Goal: Transaction & Acquisition: Purchase product/service

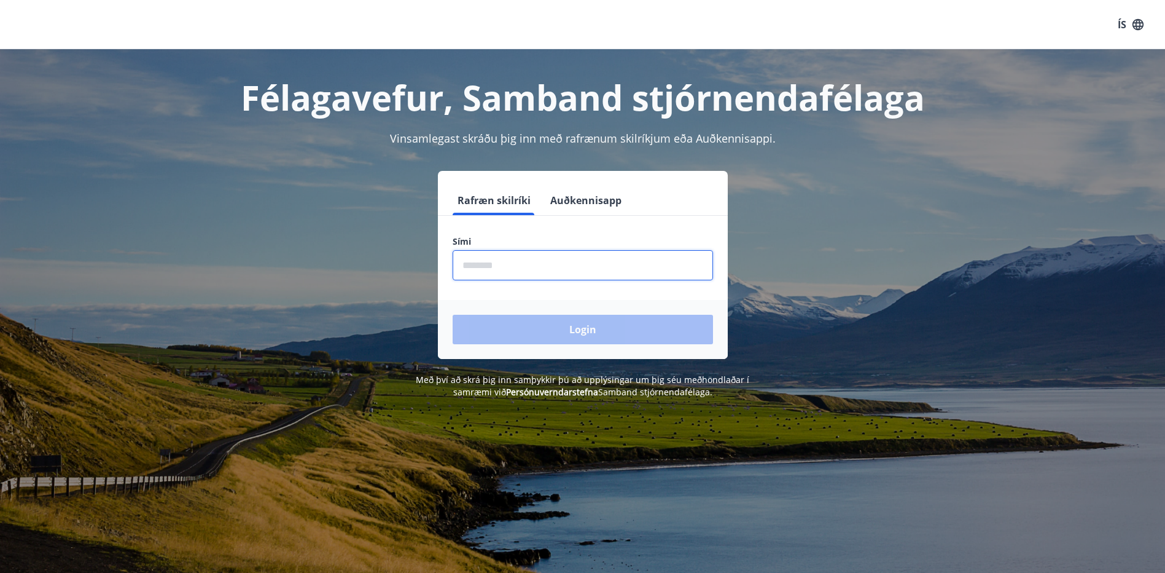
click at [651, 265] on input "phone" at bounding box center [583, 265] width 260 height 30
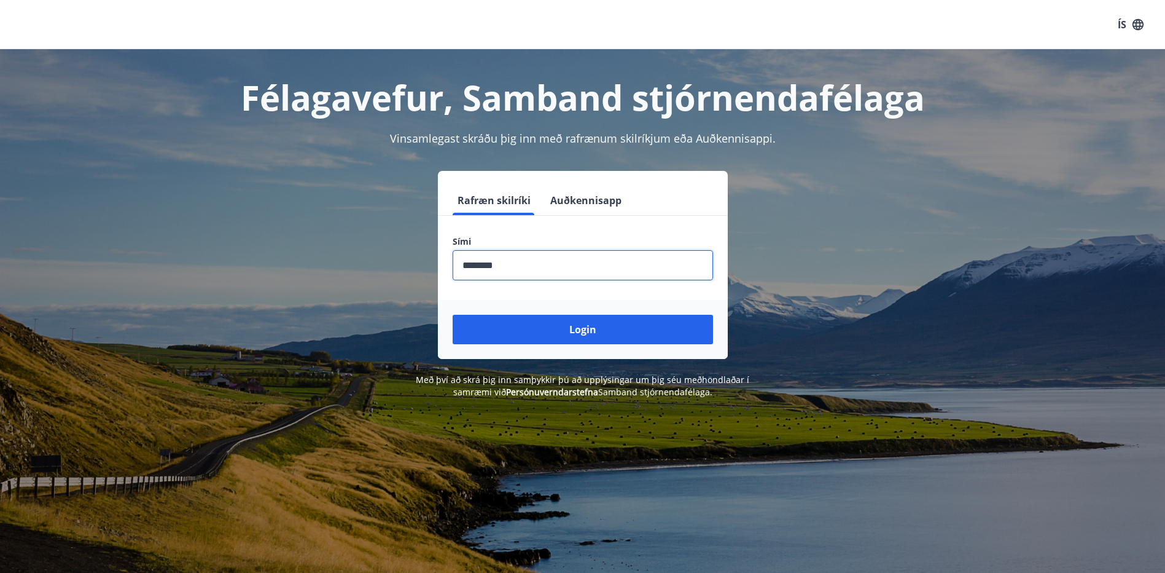
type input "********"
click at [453, 315] on button "Login" at bounding box center [583, 329] width 260 height 29
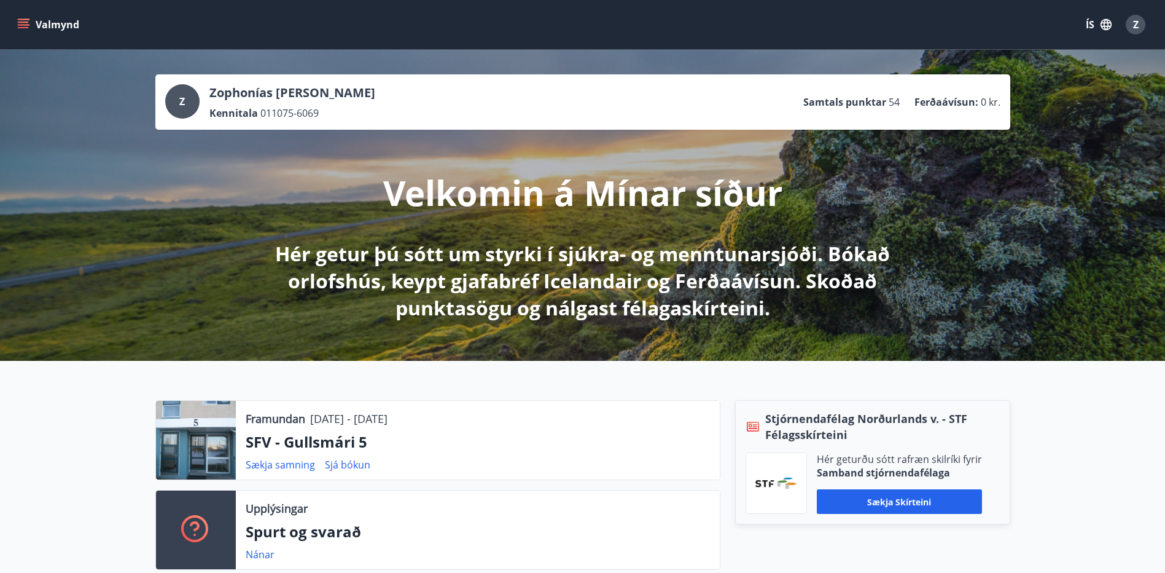
click at [26, 20] on icon "menu" at bounding box center [25, 19] width 14 height 1
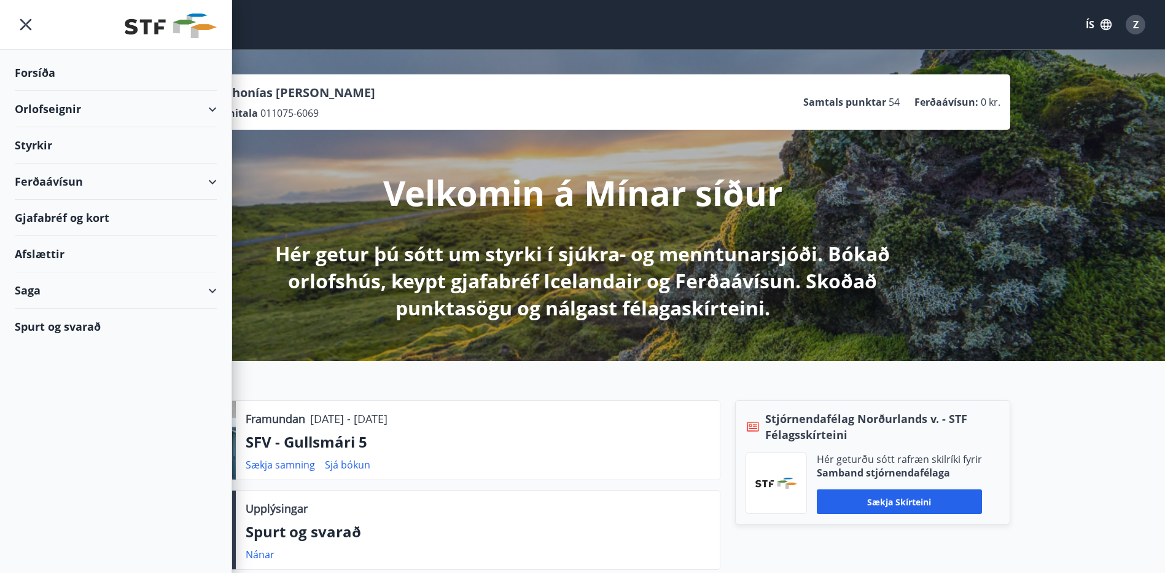
click at [50, 114] on div "Orlofseignir" at bounding box center [116, 109] width 202 height 36
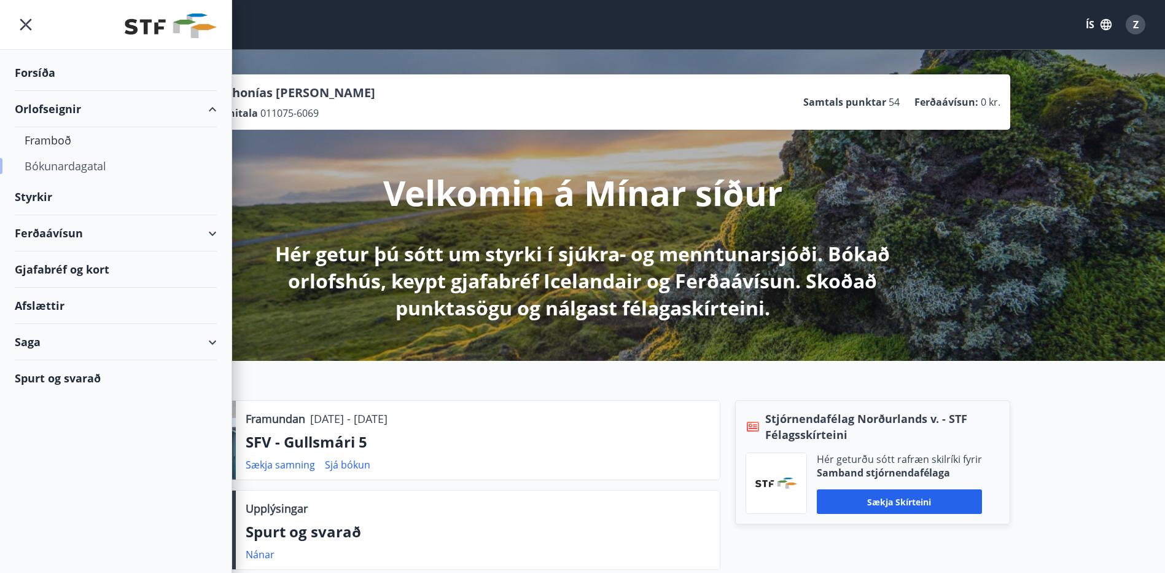
click at [44, 165] on div "Bókunardagatal" at bounding box center [116, 166] width 182 height 26
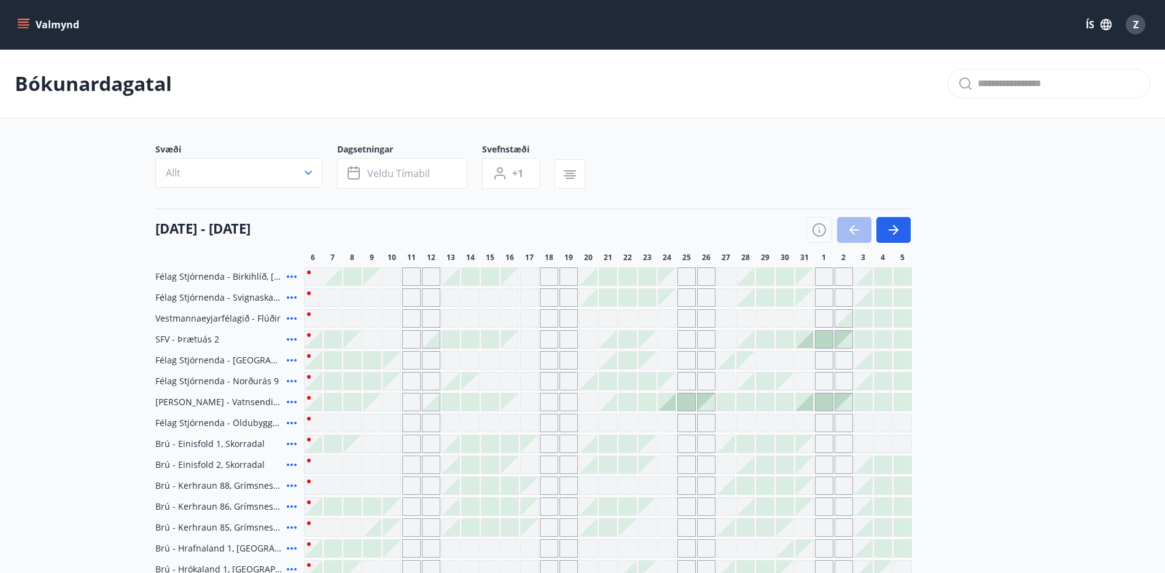
click at [44, 351] on main "Bókunardagatal Svæði Allt Dagsetningar Veldu tímabil Svefnstæði +1 06 október -…" at bounding box center [582, 449] width 1165 height 800
click at [44, 354] on main "Bókunardagatal Svæði Allt Dagsetningar Veldu tímabil Svefnstæði +1 06 október -…" at bounding box center [582, 449] width 1165 height 800
click at [411, 316] on div "Gráir dagar eru ekki bókanlegir" at bounding box center [411, 318] width 18 height 18
click at [392, 316] on div "Gráir dagar eru ekki bókanlegir" at bounding box center [392, 318] width 18 height 18
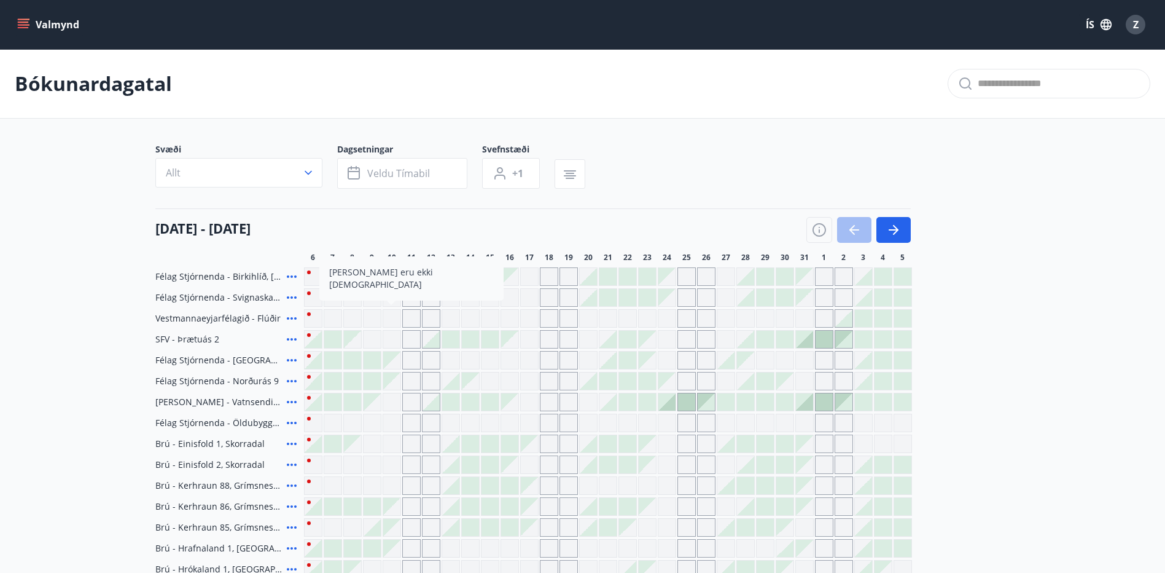
drag, startPoint x: 23, startPoint y: 20, endPoint x: 0, endPoint y: 351, distance: 331.9
click at [23, 20] on icon "menu" at bounding box center [23, 24] width 12 height 12
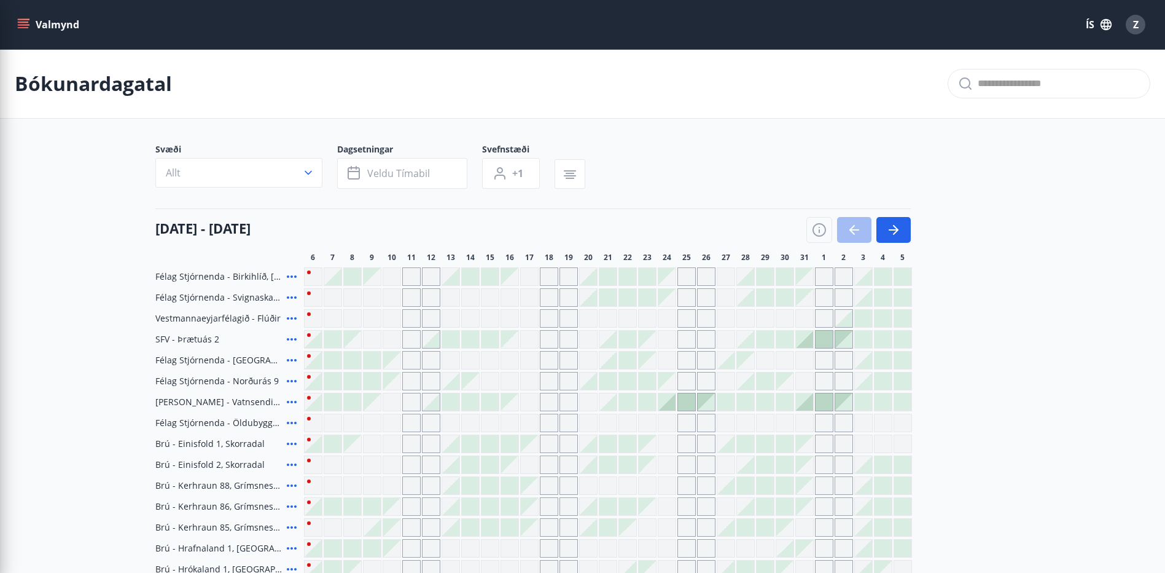
click at [992, 311] on div "Félag Stjórnenda - Birkihlíð, Brekkuheiði Félag Stjórnenda - Svignaskarð 32 Ves…" at bounding box center [582, 558] width 855 height 582
click at [1133, 21] on span "Z" at bounding box center [1136, 25] width 6 height 14
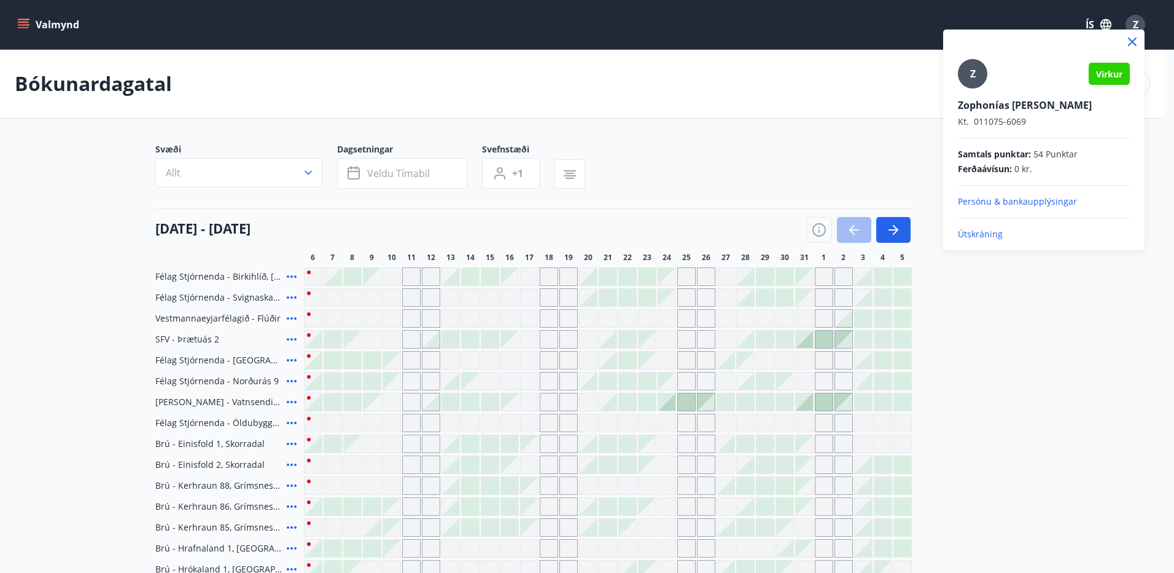
click at [852, 69] on div at bounding box center [587, 286] width 1174 height 573
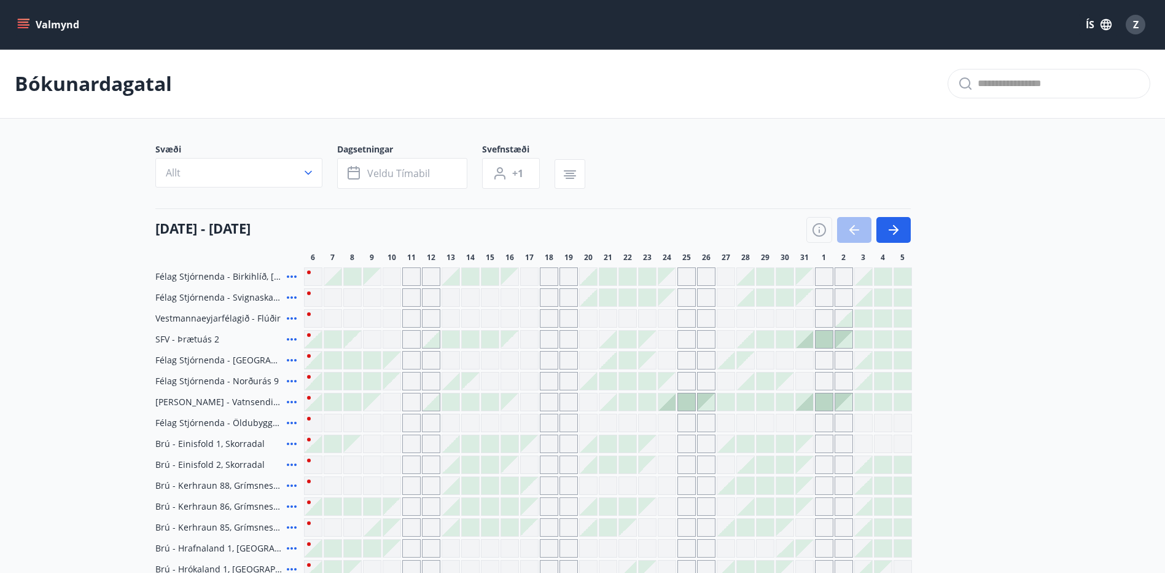
click at [22, 23] on icon "menu" at bounding box center [23, 21] width 11 height 1
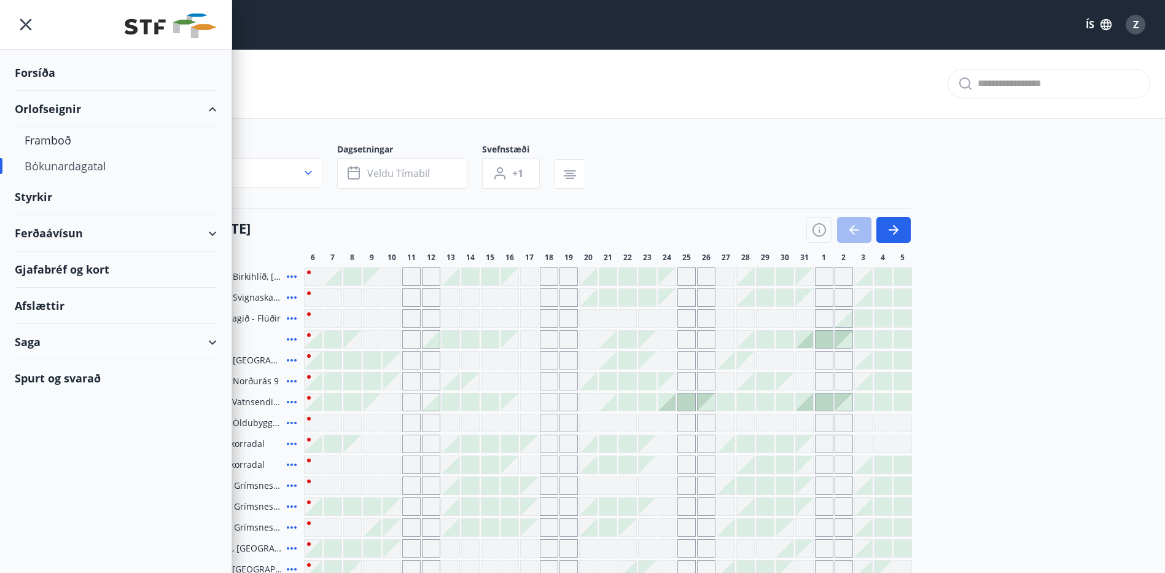
click at [39, 197] on div "Styrkir" at bounding box center [116, 197] width 202 height 36
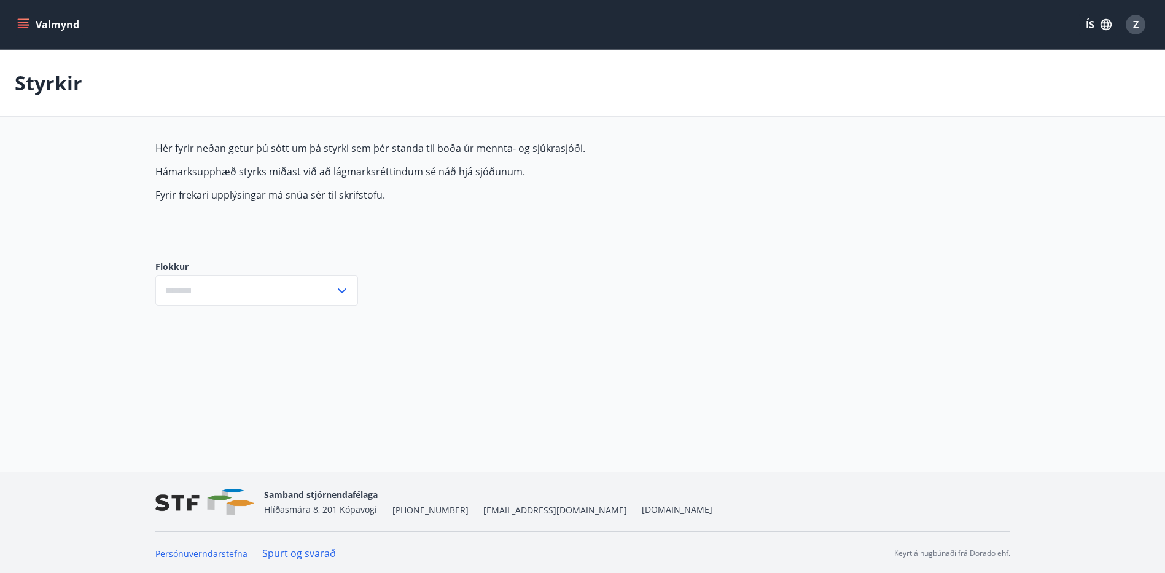
type input "***"
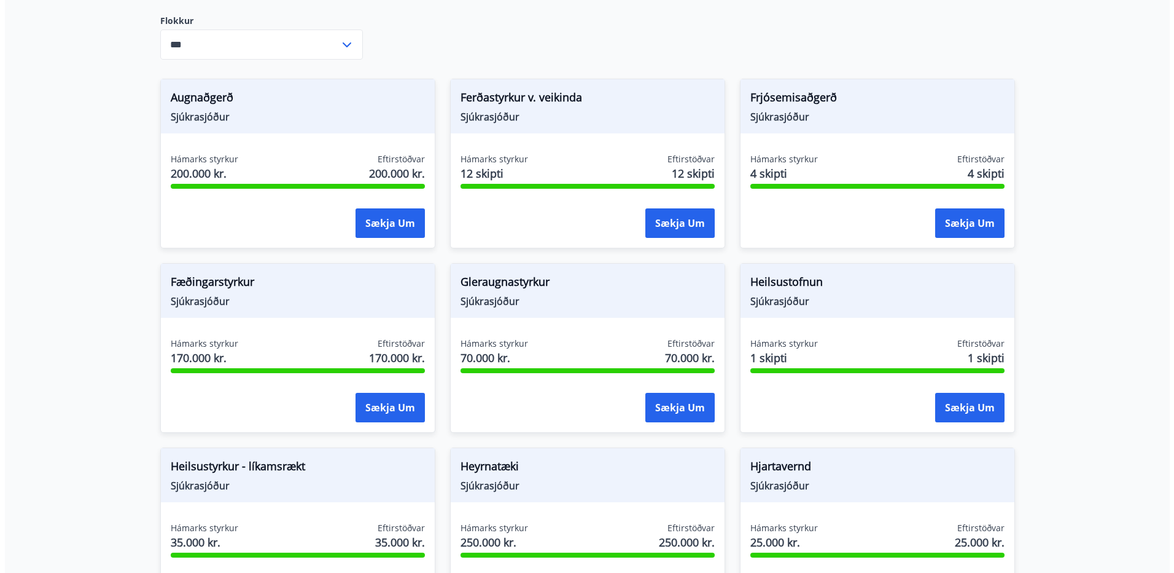
scroll to position [307, 0]
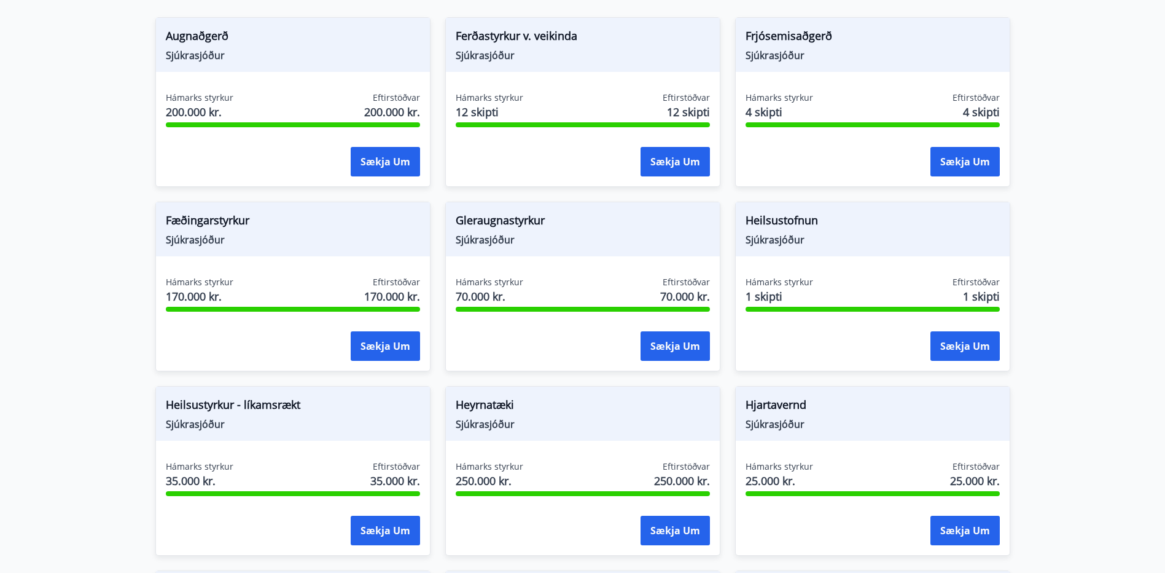
click at [504, 237] on span "Sjúkrasjóður" at bounding box center [583, 240] width 254 height 14
click at [668, 343] on button "Sækja um" at bounding box center [675, 345] width 69 height 29
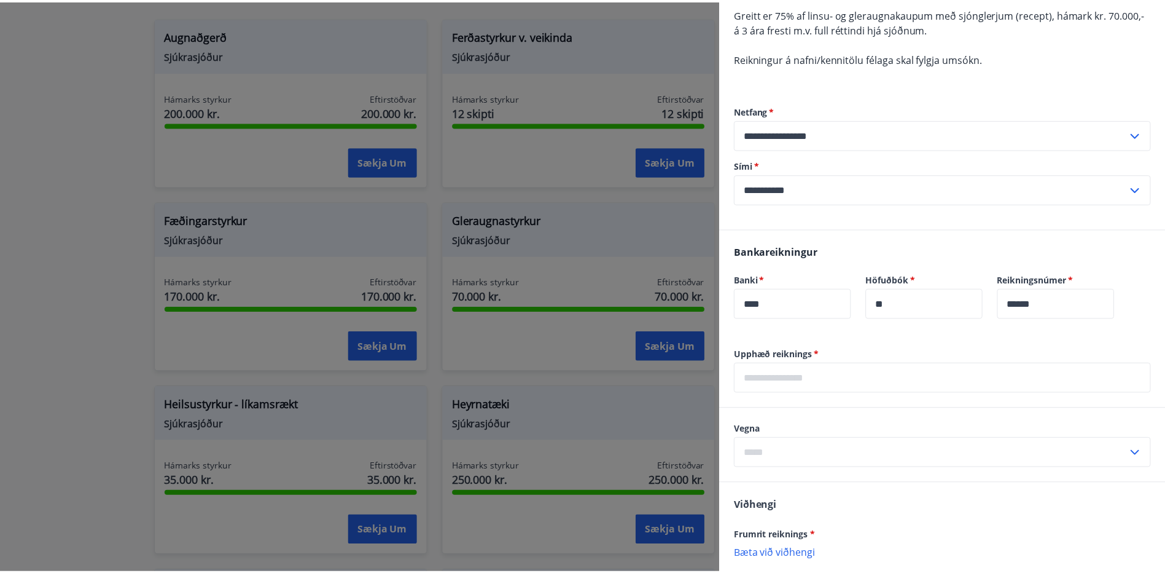
scroll to position [0, 0]
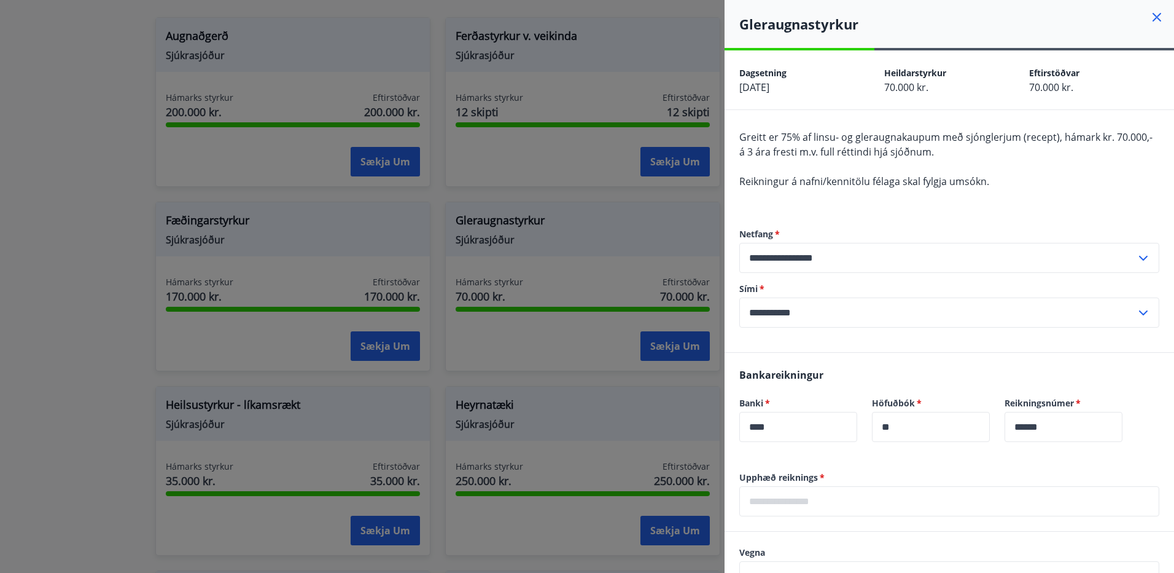
click at [96, 181] on div at bounding box center [587, 286] width 1174 height 573
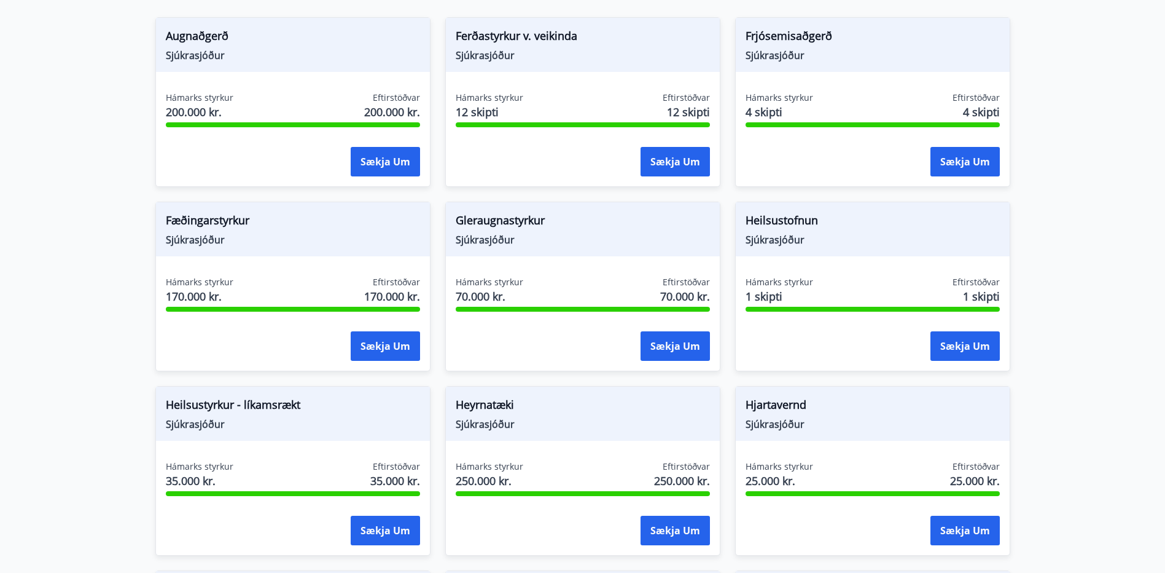
drag, startPoint x: 97, startPoint y: 181, endPoint x: 98, endPoint y: 189, distance: 7.4
click at [98, 189] on main "Styrkir Hér fyrir neðan getur þú sótt um þá styrki sem þér standa til boða úr m…" at bounding box center [582, 433] width 1165 height 1380
drag, startPoint x: 64, startPoint y: 275, endPoint x: 81, endPoint y: 265, distance: 20.1
click at [81, 265] on main "Styrkir Hér fyrir neðan getur þú sótt um þá styrki sem þér standa til boða úr m…" at bounding box center [582, 433] width 1165 height 1380
drag, startPoint x: 31, startPoint y: 324, endPoint x: 44, endPoint y: 309, distance: 19.2
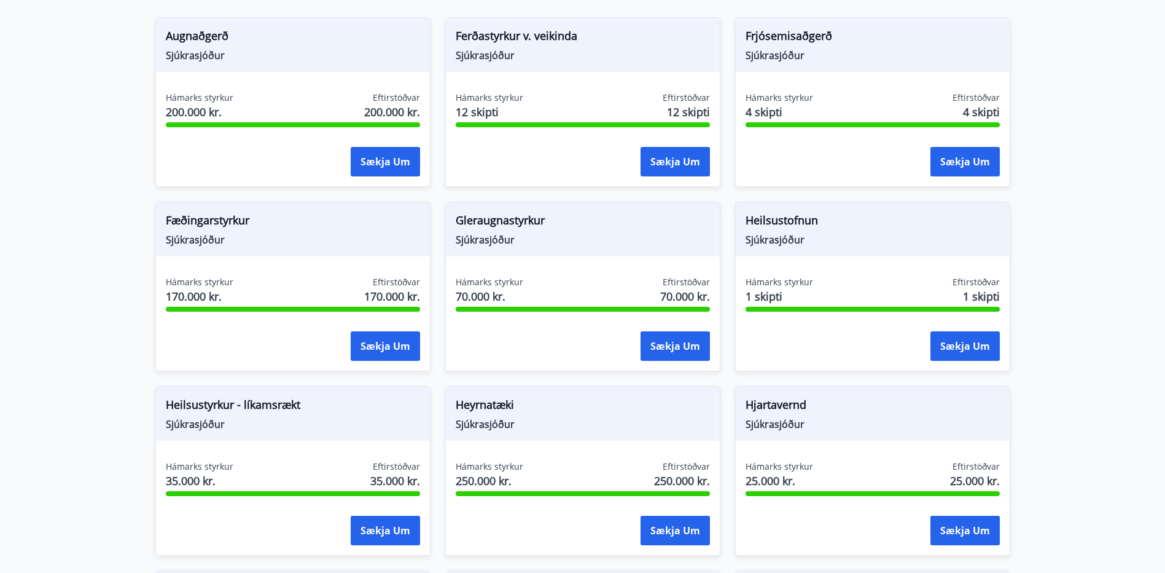
click at [31, 321] on main "Styrkir Hér fyrir neðan getur þú sótt um þá styrki sem þér standa til boða úr m…" at bounding box center [582, 433] width 1165 height 1380
drag, startPoint x: 49, startPoint y: 307, endPoint x: 52, endPoint y: 297, distance: 10.7
click at [52, 297] on main "Styrkir Hér fyrir neðan getur þú sótt um þá styrki sem þér standa til boða úr m…" at bounding box center [582, 433] width 1165 height 1380
click at [57, 294] on main "Styrkir Hér fyrir neðan getur þú sótt um þá styrki sem þér standa til boða úr m…" at bounding box center [582, 433] width 1165 height 1380
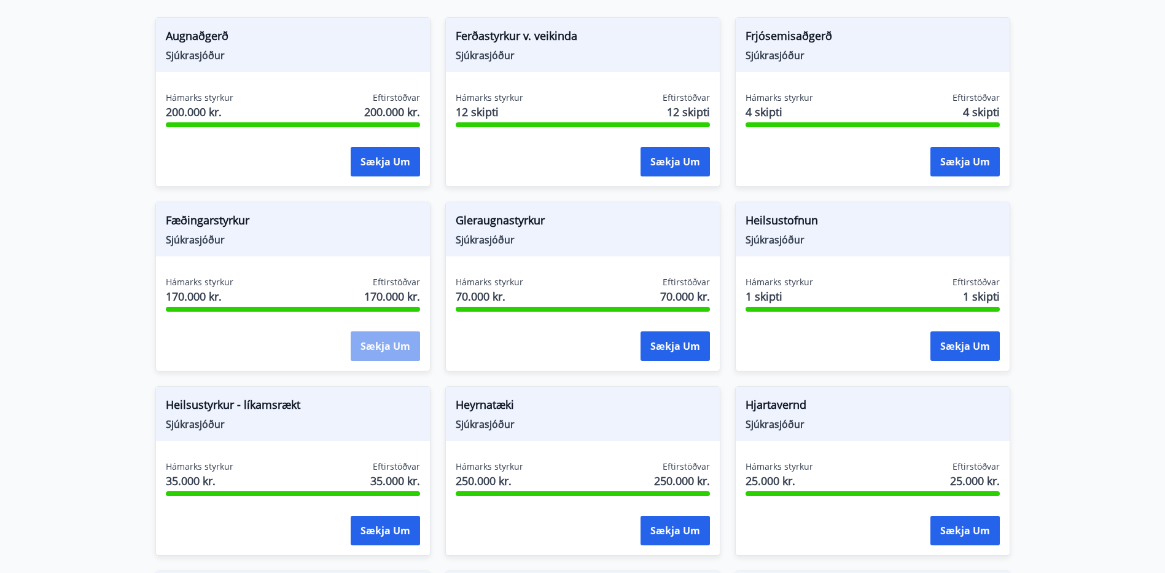
click at [385, 355] on button "Sækja um" at bounding box center [385, 345] width 69 height 29
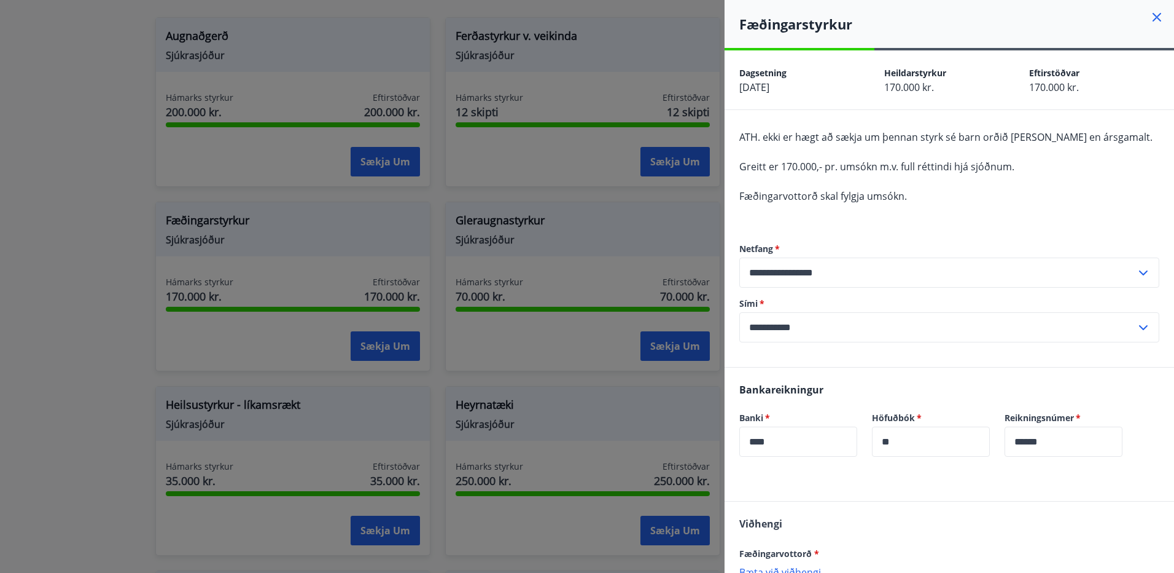
click at [82, 277] on div at bounding box center [587, 286] width 1174 height 573
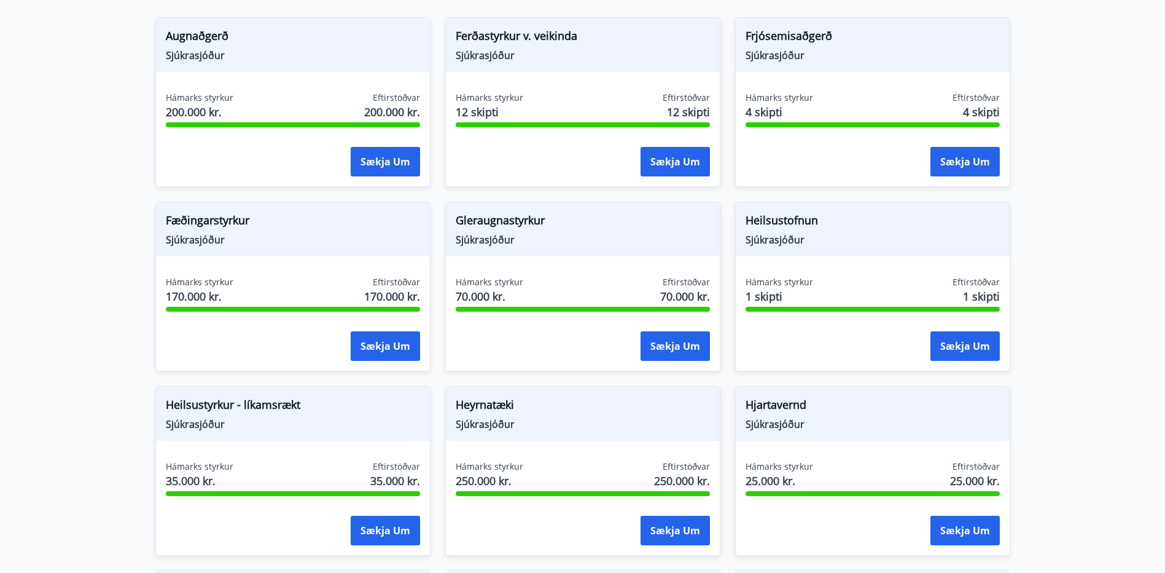
drag, startPoint x: 57, startPoint y: 289, endPoint x: 57, endPoint y: 314, distance: 24.6
click at [57, 314] on main "Styrkir Hér fyrir neðan getur þú sótt um þá styrki sem þér standa til boða úr m…" at bounding box center [582, 433] width 1165 height 1380
drag, startPoint x: 57, startPoint y: 314, endPoint x: 60, endPoint y: 323, distance: 9.7
click at [60, 323] on main "Styrkir Hér fyrir neðan getur þú sótt um þá styrki sem þér standa til boða úr m…" at bounding box center [582, 433] width 1165 height 1380
click at [60, 322] on main "Styrkir Hér fyrir neðan getur þú sótt um þá styrki sem þér standa til boða úr m…" at bounding box center [582, 433] width 1165 height 1380
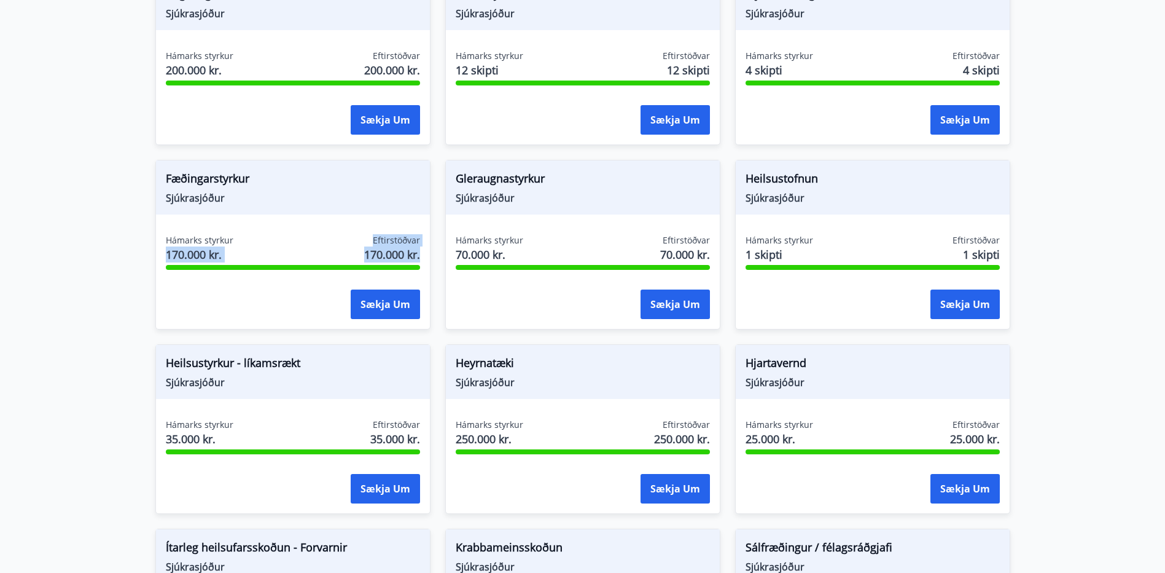
scroll to position [369, 0]
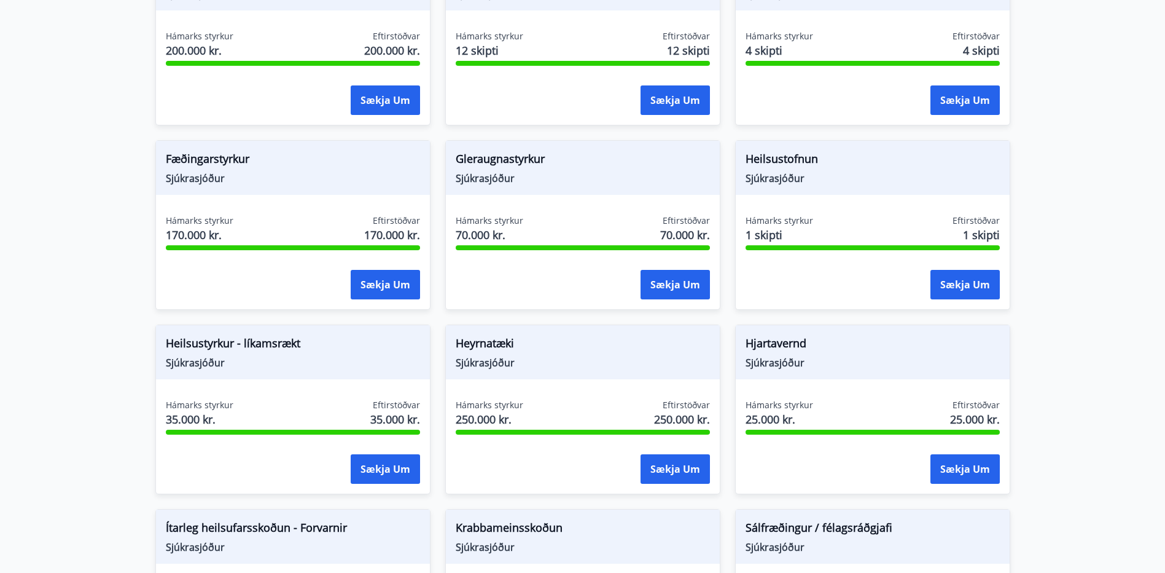
click at [526, 163] on span "Gleraugnastyrkur" at bounding box center [583, 160] width 254 height 21
click at [654, 267] on div "Hámarks styrkur 70.000 kr. Eftirstöðvar 70.000 kr. Sækja um" at bounding box center [583, 259] width 274 height 90
click at [654, 282] on button "Sækja um" at bounding box center [675, 284] width 69 height 29
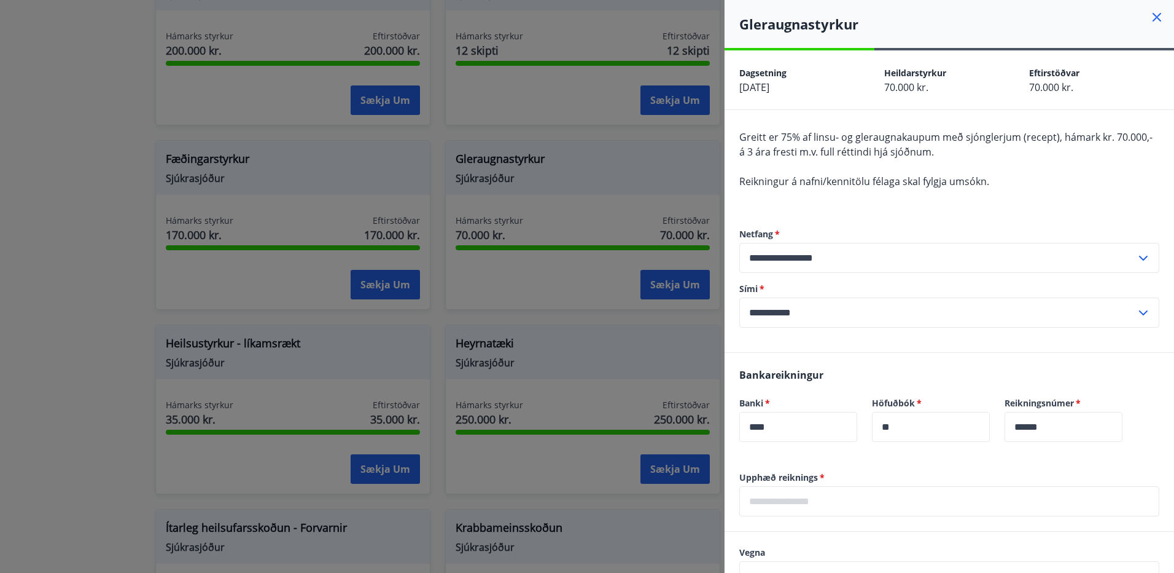
drag, startPoint x: 147, startPoint y: 205, endPoint x: 111, endPoint y: 201, distance: 36.4
click at [144, 204] on div at bounding box center [587, 286] width 1174 height 573
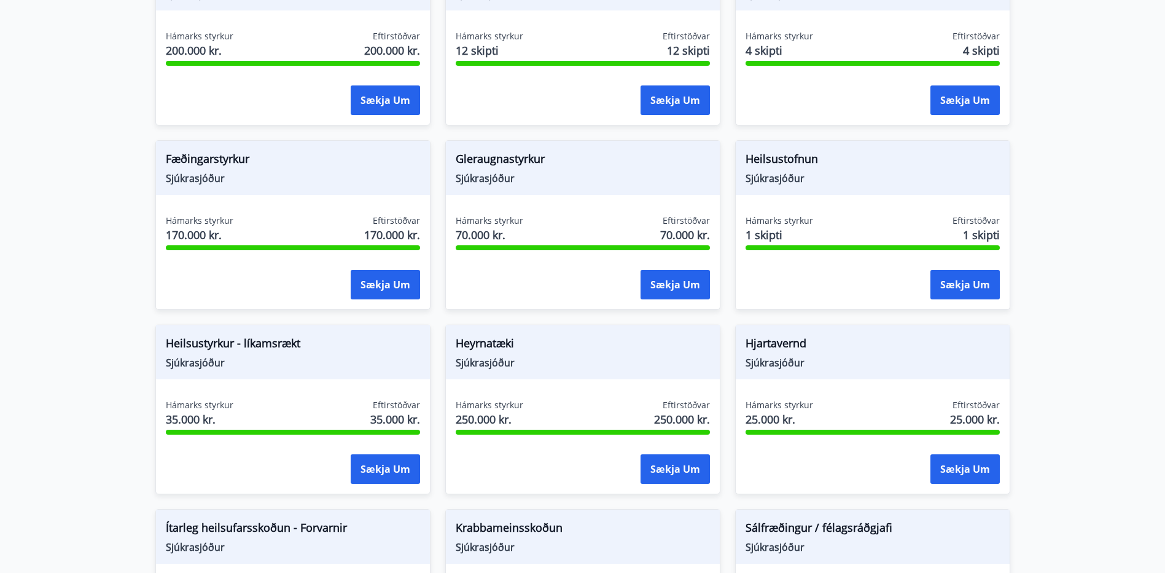
drag, startPoint x: 68, startPoint y: 197, endPoint x: 63, endPoint y: 207, distance: 10.7
click at [63, 207] on main "Styrkir Hér fyrir neðan getur þú sótt um þá styrki sem þér standa til boða úr m…" at bounding box center [582, 371] width 1165 height 1380
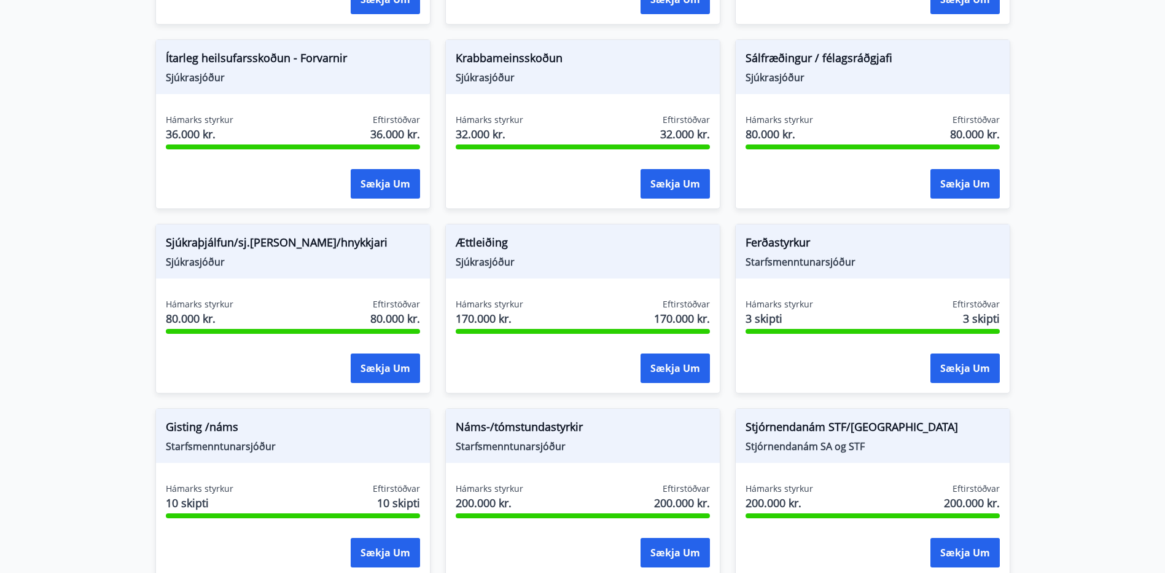
scroll to position [860, 0]
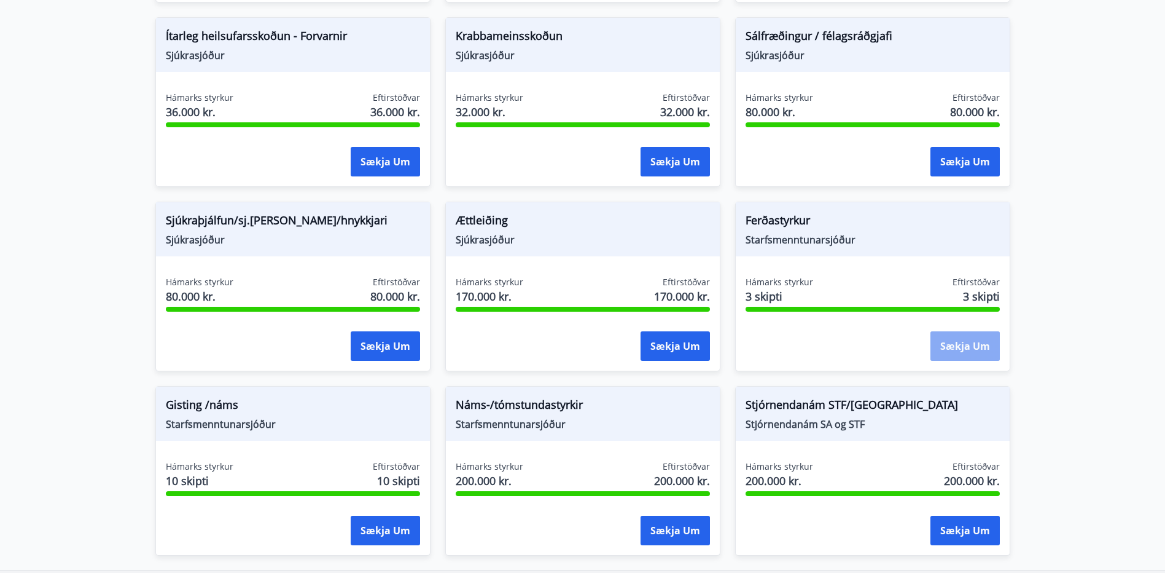
click at [955, 343] on button "Sækja um" at bounding box center [965, 345] width 69 height 29
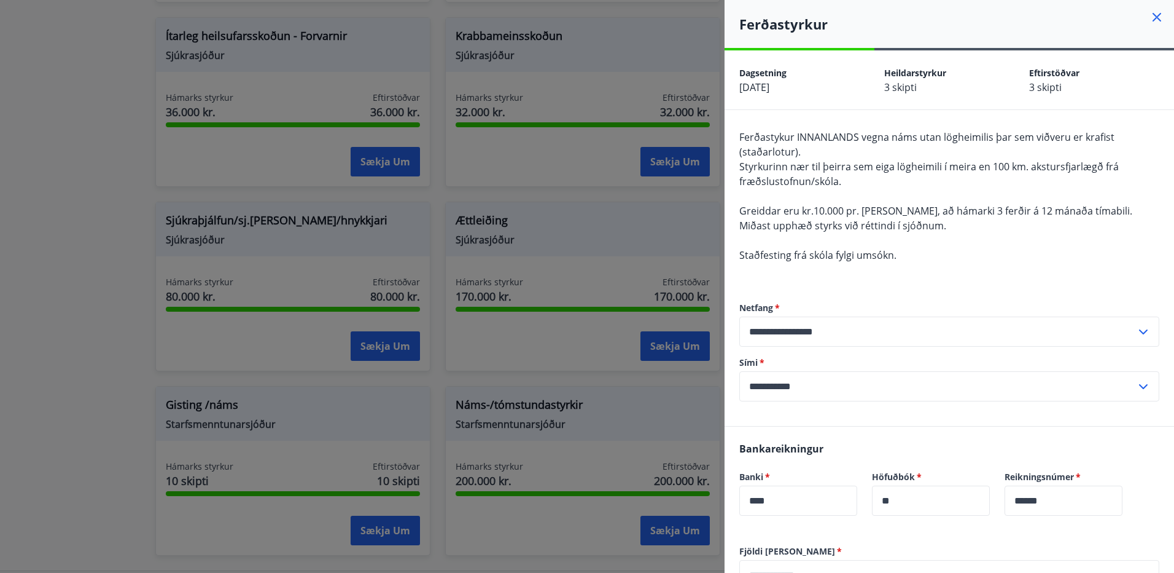
click at [58, 335] on div at bounding box center [587, 286] width 1174 height 573
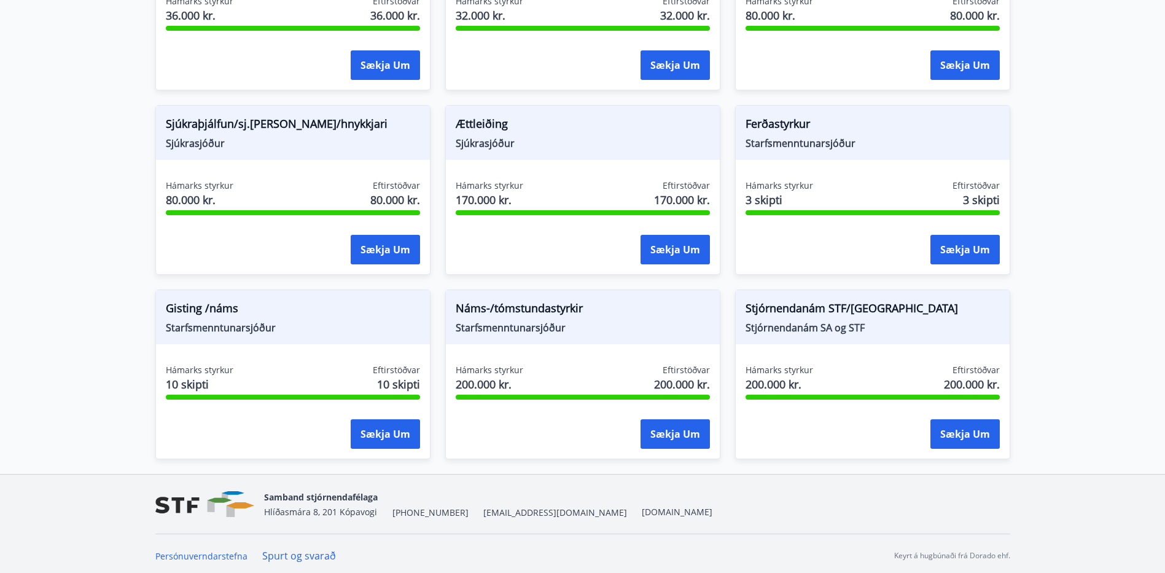
scroll to position [961, 0]
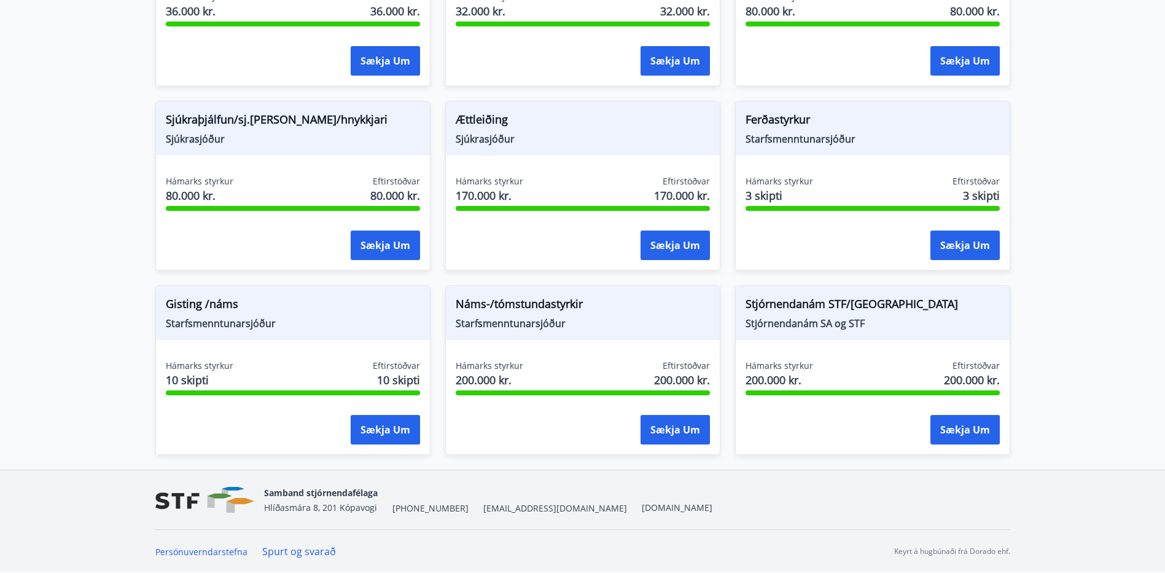
click at [679, 425] on button "Sækja um" at bounding box center [675, 429] width 69 height 29
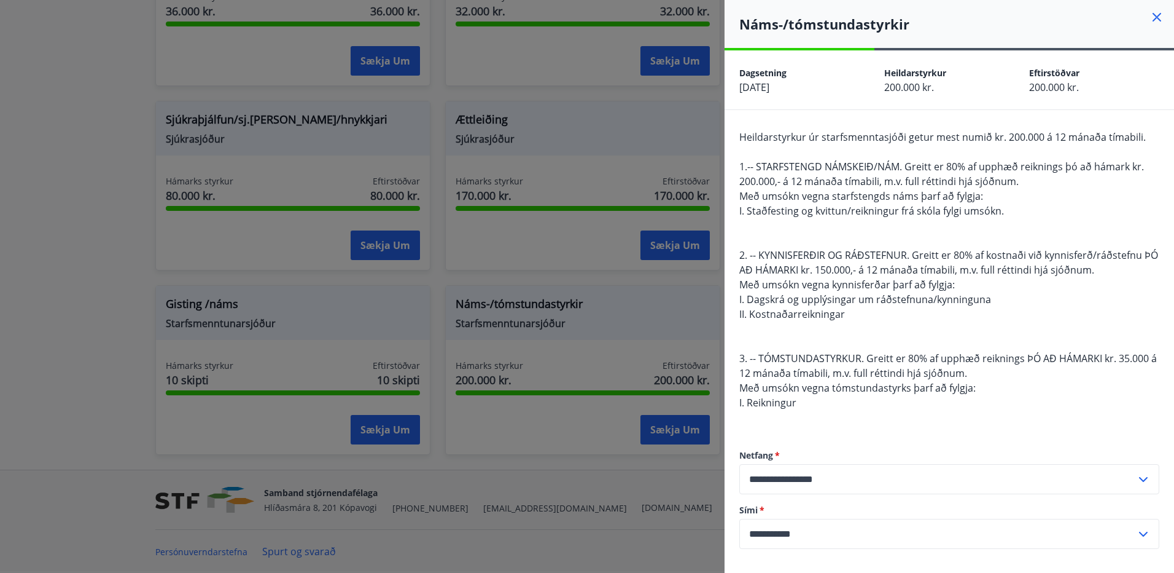
click at [52, 324] on div at bounding box center [587, 286] width 1174 height 573
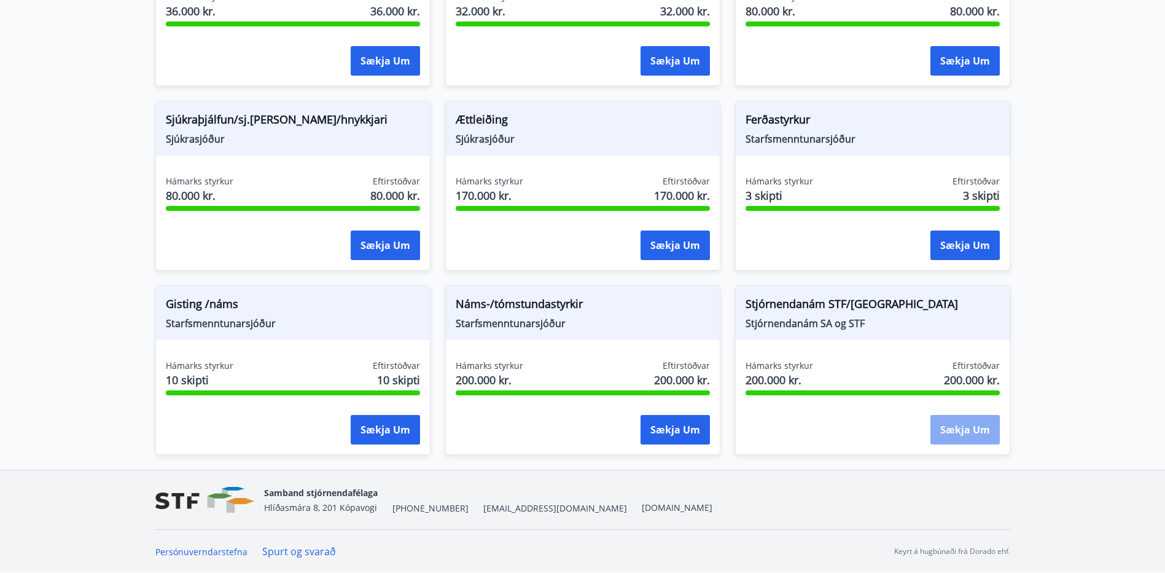
click at [950, 444] on button "Sækja um" at bounding box center [965, 429] width 69 height 29
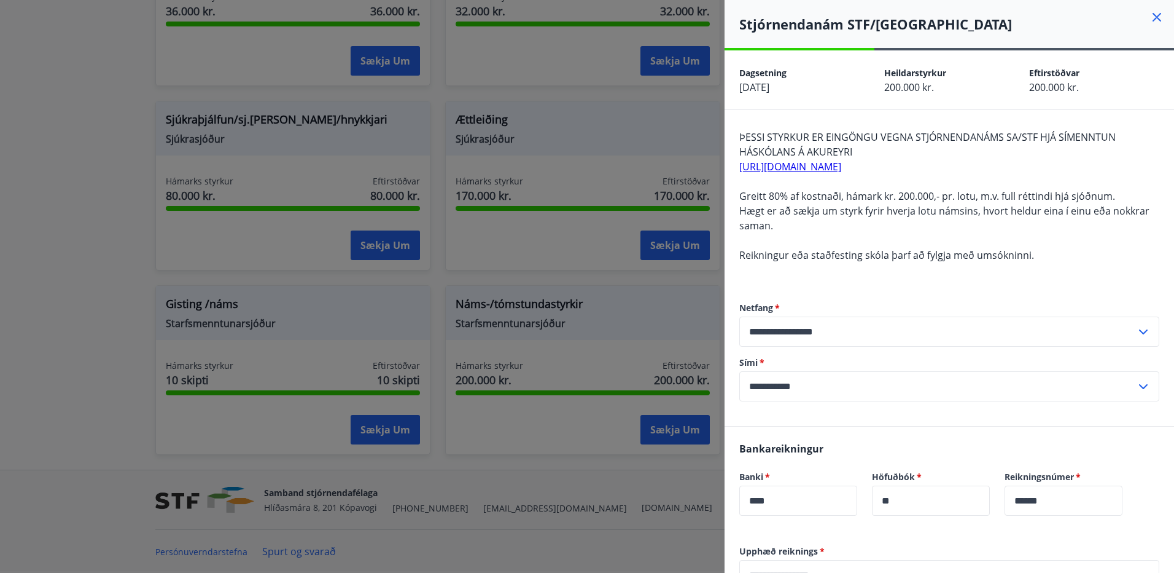
click at [910, 302] on label "Netfang   *" at bounding box center [950, 308] width 420 height 12
click at [130, 324] on div at bounding box center [587, 286] width 1174 height 573
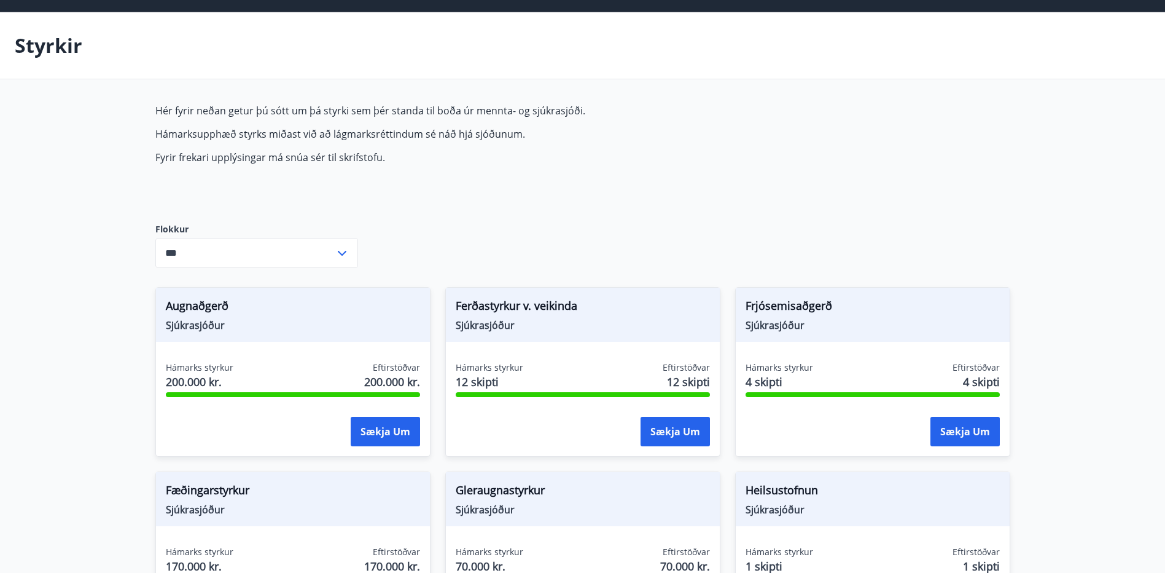
scroll to position [0, 0]
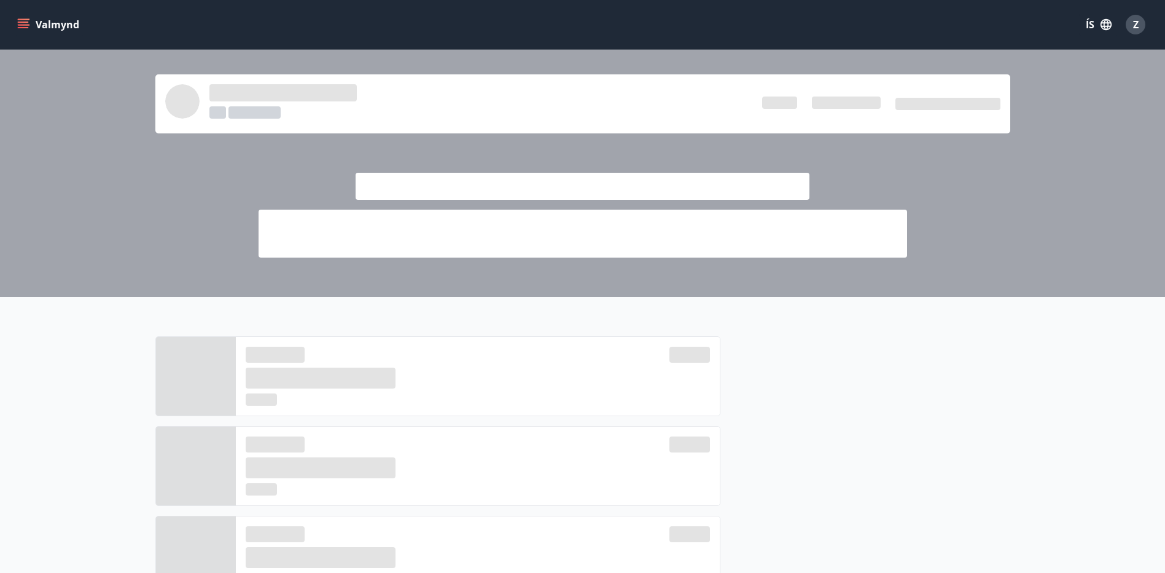
click at [23, 23] on icon "menu" at bounding box center [23, 24] width 12 height 12
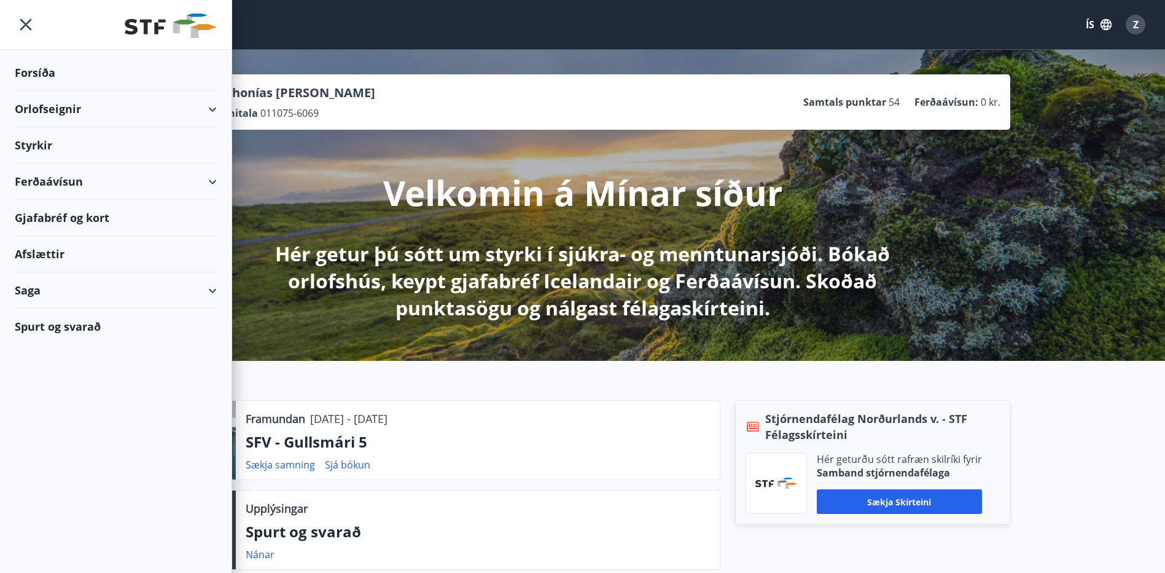
click at [214, 182] on div "Ferðaávísun" at bounding box center [116, 181] width 202 height 36
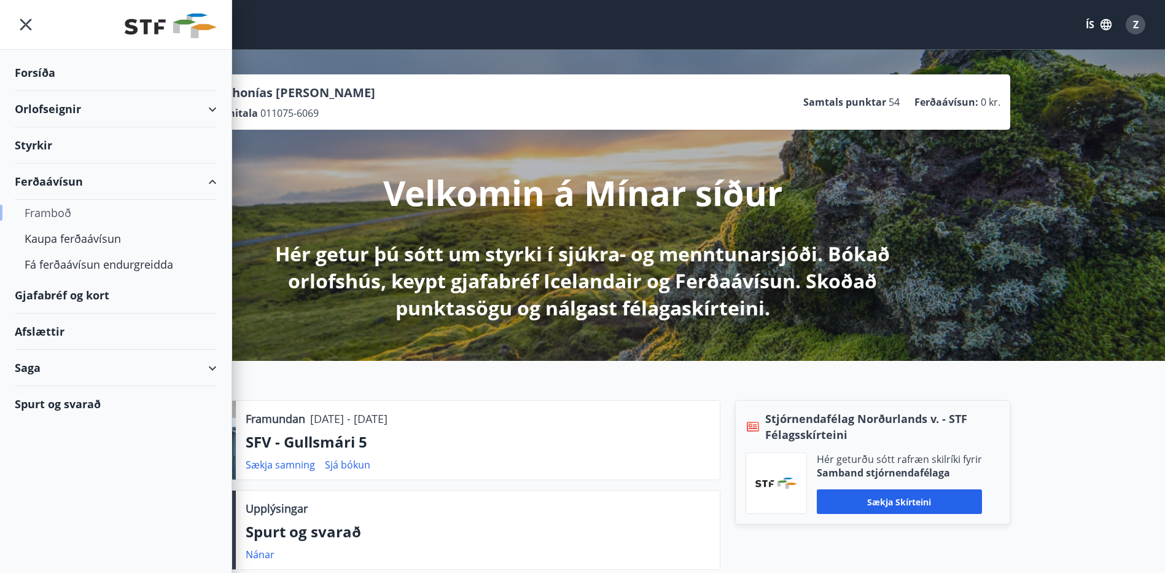
click at [46, 207] on div "Framboð" at bounding box center [116, 213] width 182 height 26
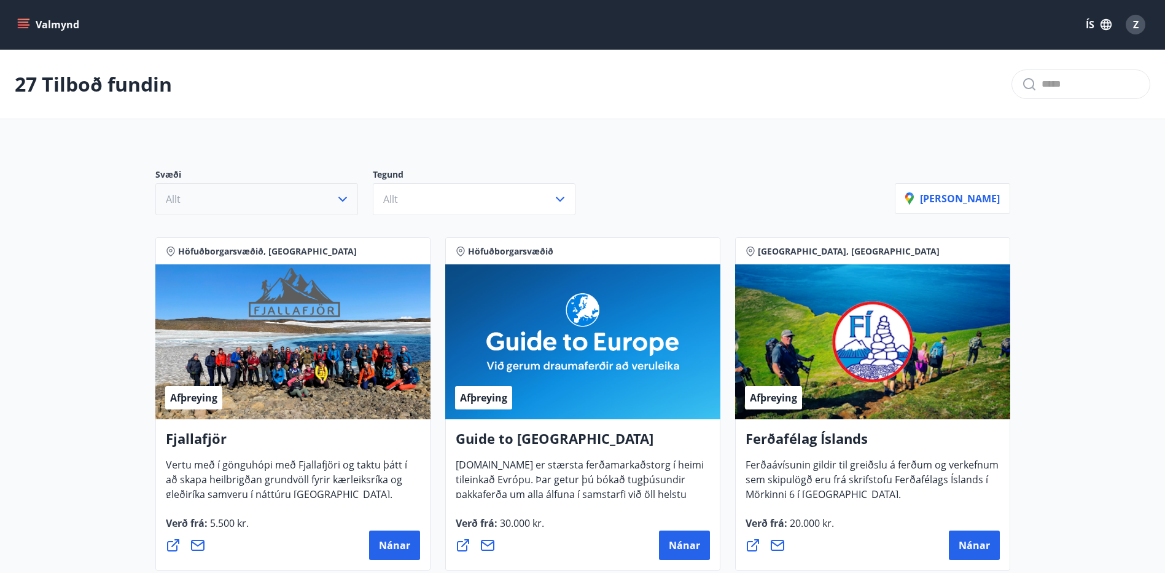
click at [344, 197] on icon "button" at bounding box center [342, 199] width 15 height 15
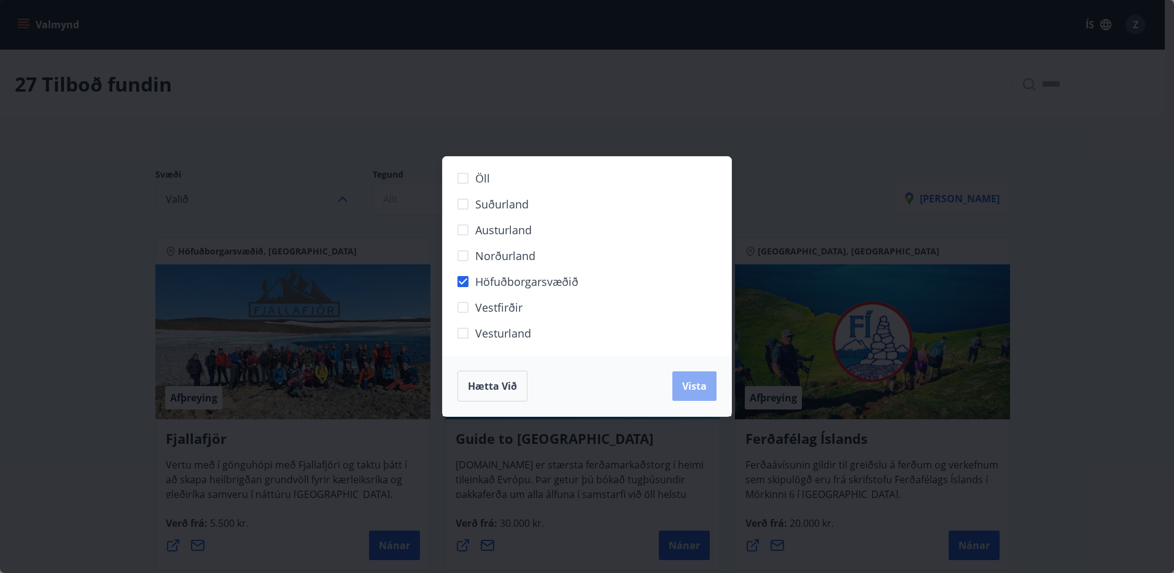
click at [699, 377] on button "Vista" at bounding box center [695, 385] width 44 height 29
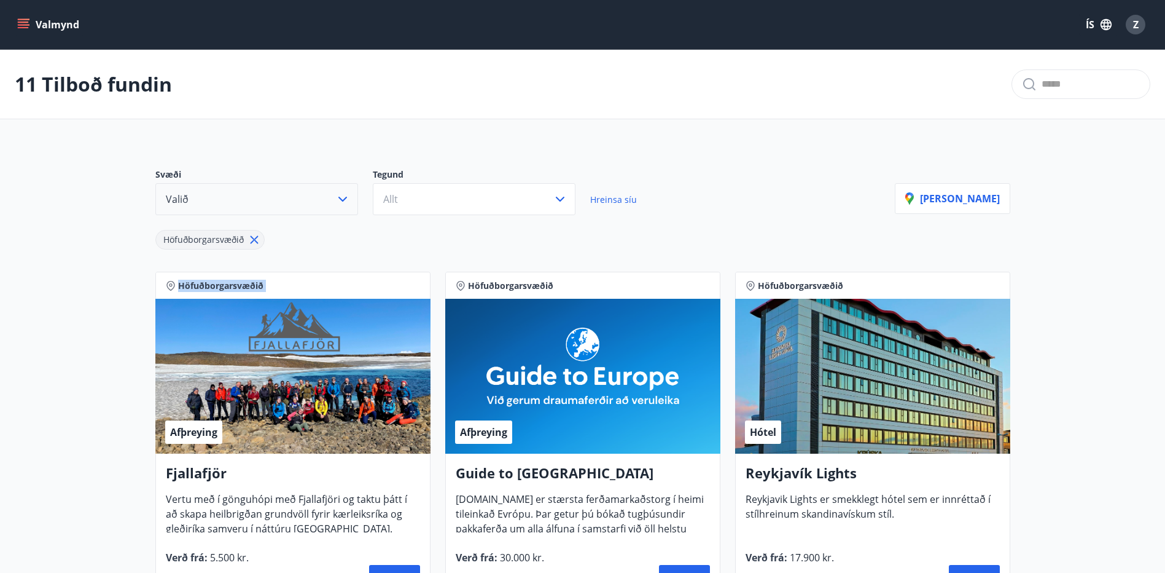
drag, startPoint x: 49, startPoint y: 284, endPoint x: 27, endPoint y: 309, distance: 32.6
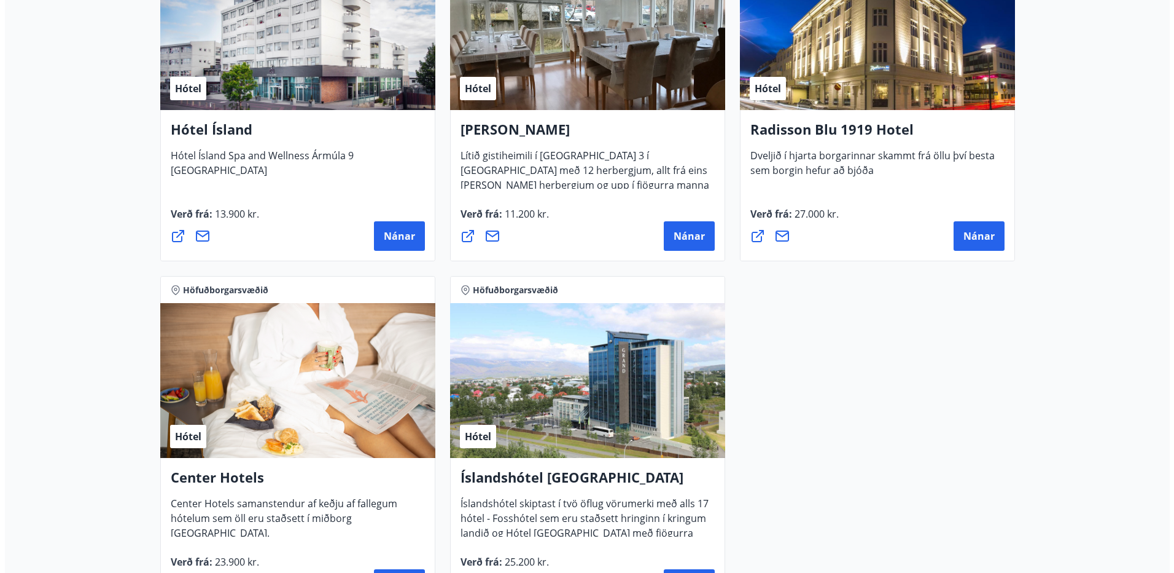
scroll to position [928, 0]
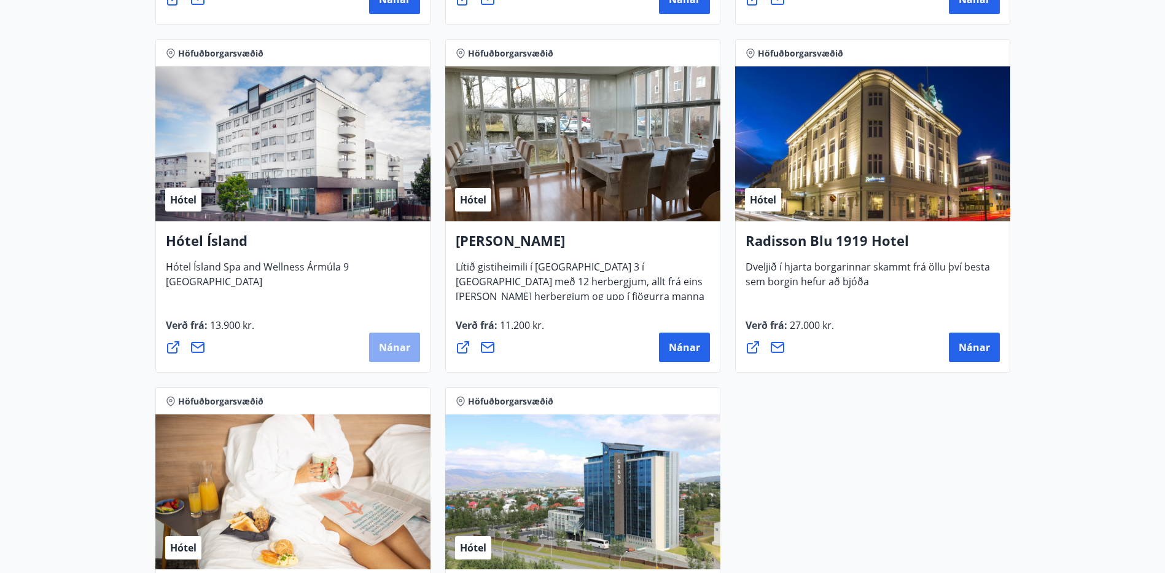
click at [401, 346] on span "Nánar" at bounding box center [394, 347] width 31 height 14
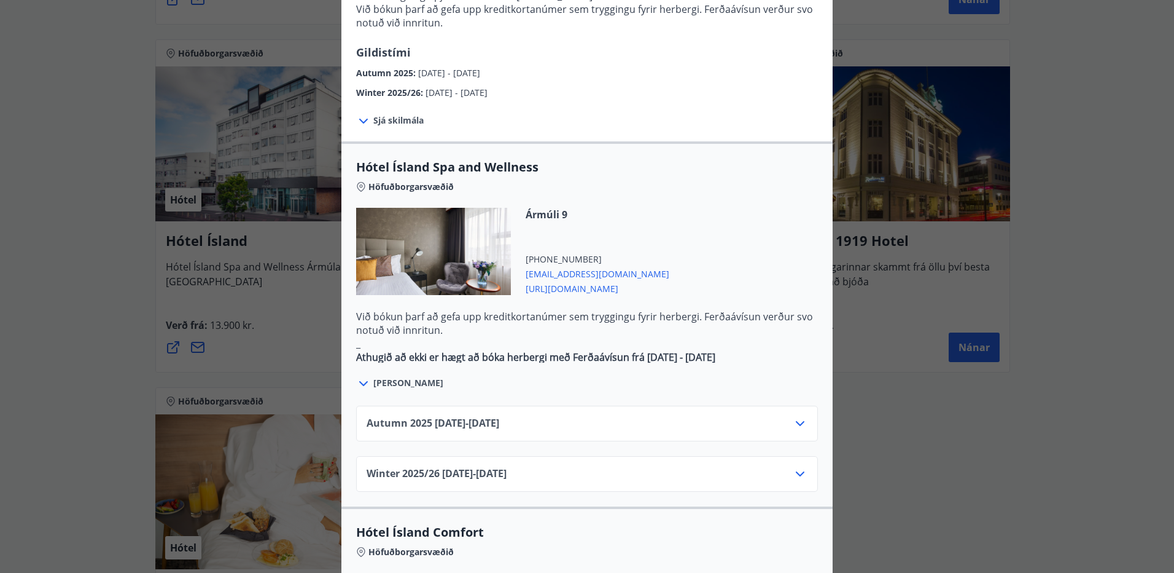
scroll to position [553, 0]
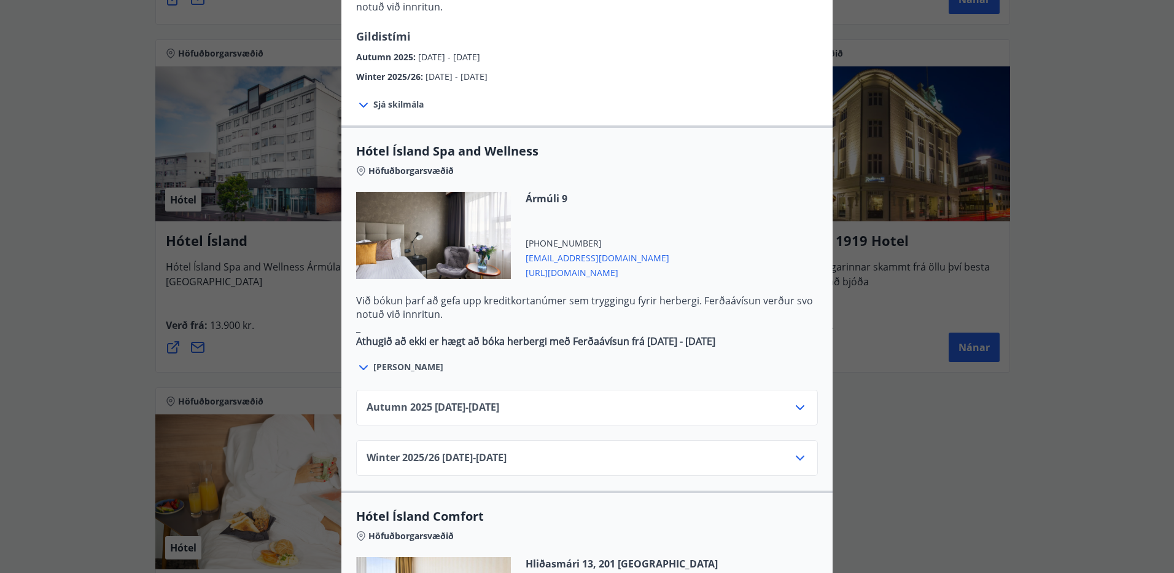
click at [793, 400] on icon at bounding box center [800, 407] width 15 height 15
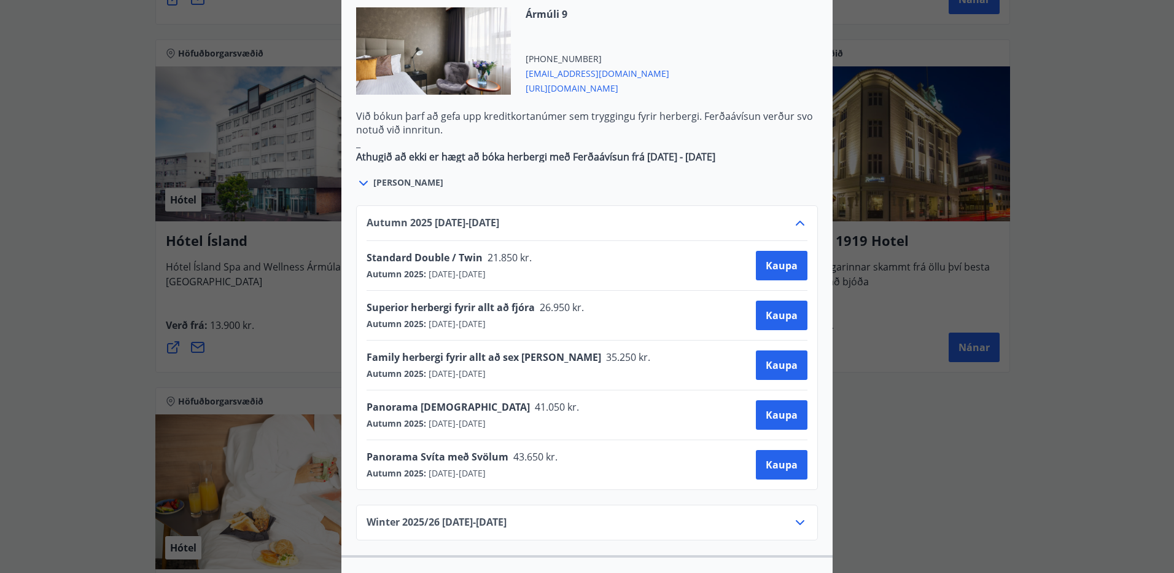
scroll to position [676, 0]
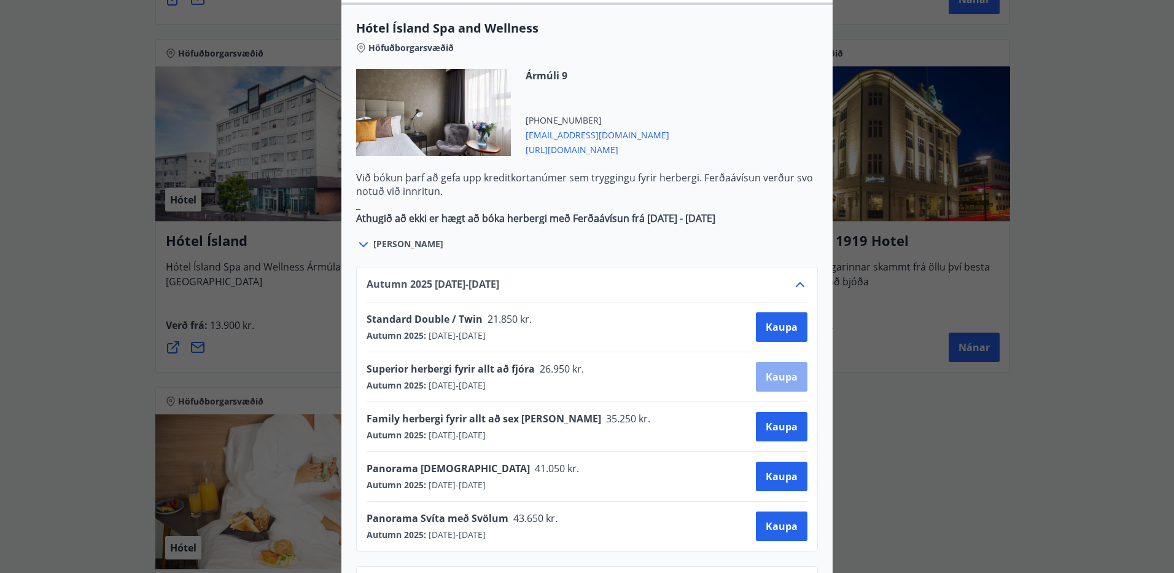
click at [783, 370] on span "Kaupa" at bounding box center [782, 377] width 32 height 14
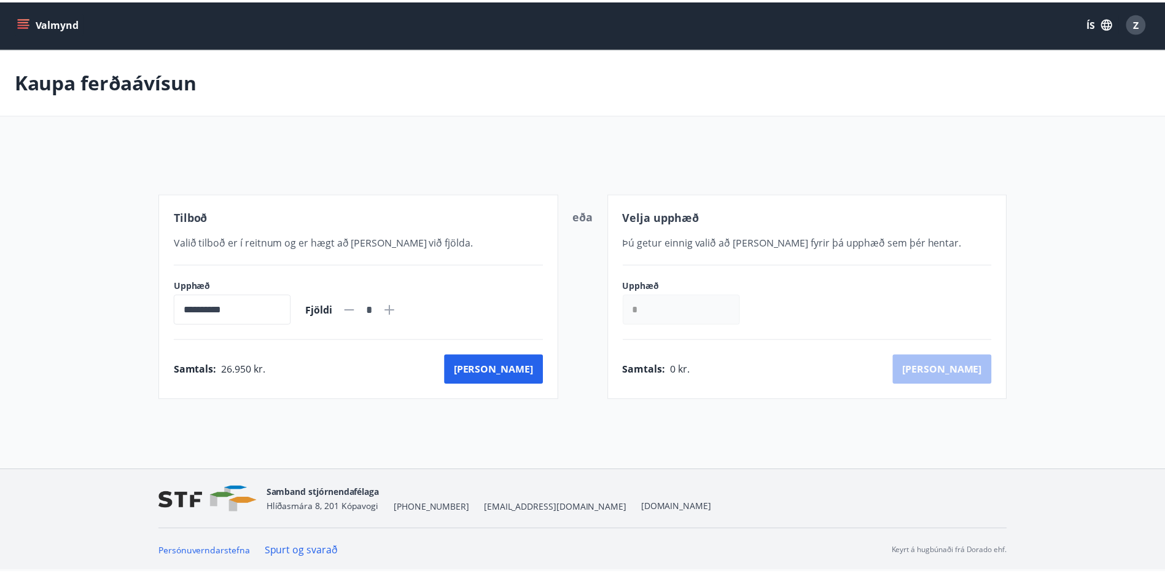
scroll to position [2, 0]
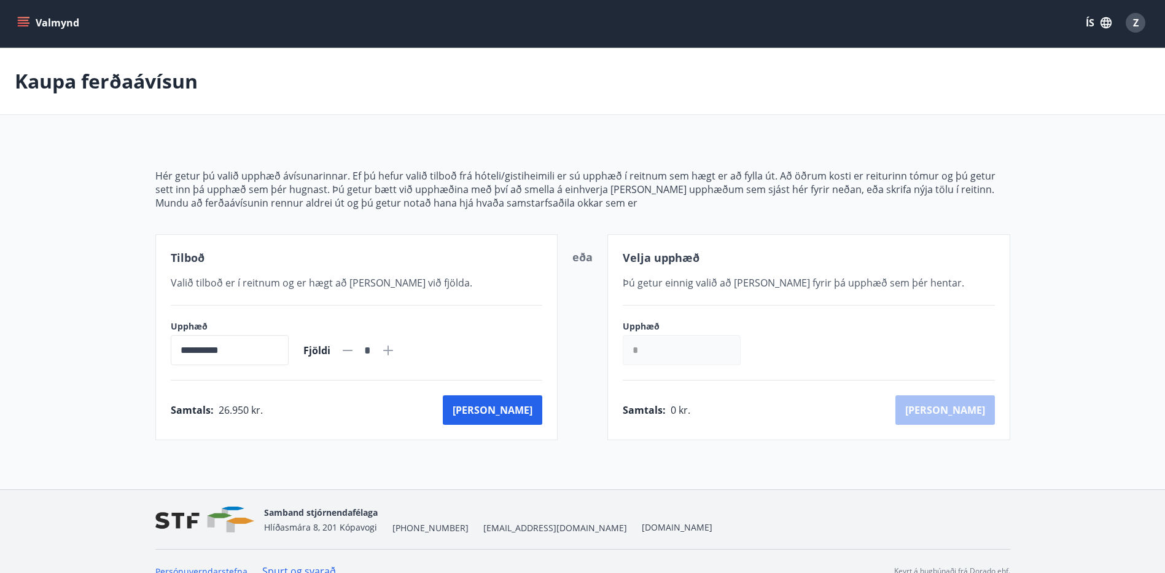
click at [389, 350] on icon at bounding box center [388, 350] width 1 height 1
click at [355, 347] on icon at bounding box center [347, 350] width 15 height 15
type input "*"
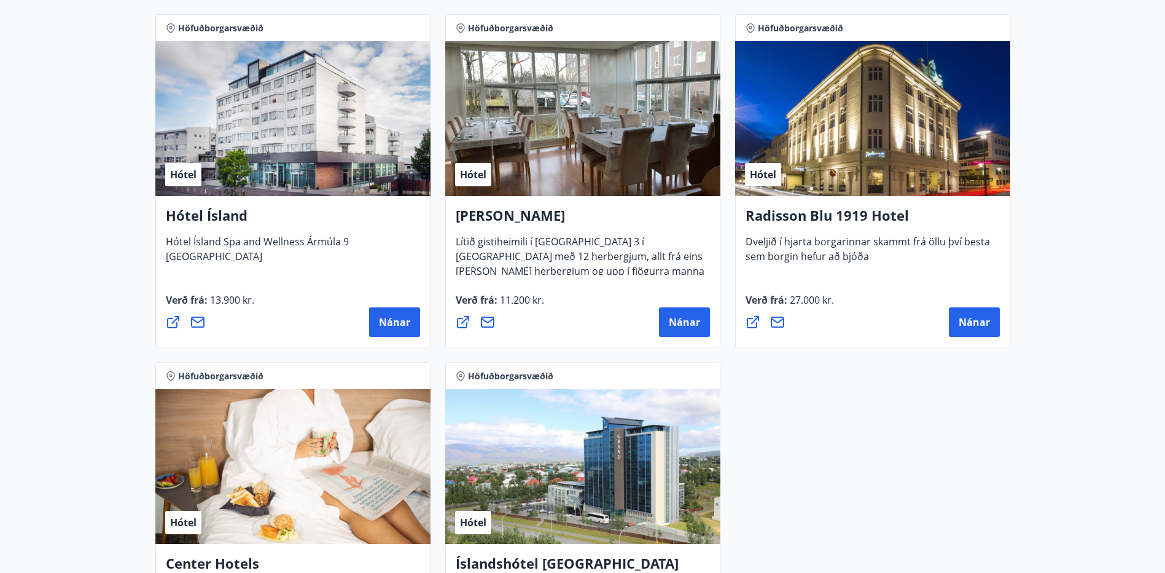
scroll to position [985, 0]
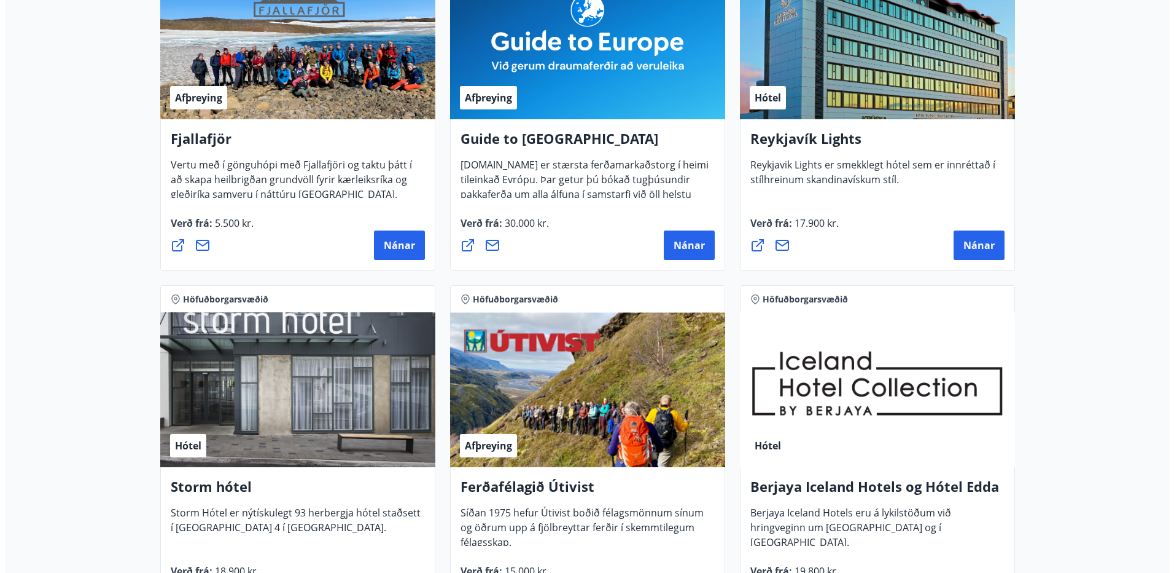
scroll to position [248, 0]
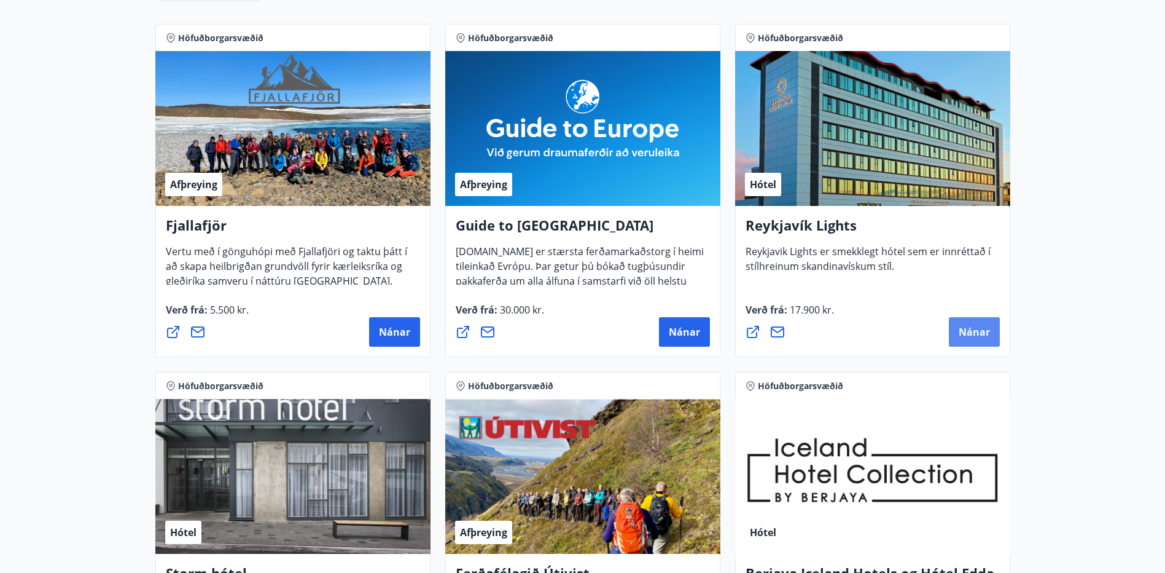
click at [965, 322] on button "Nánar" at bounding box center [974, 331] width 51 height 29
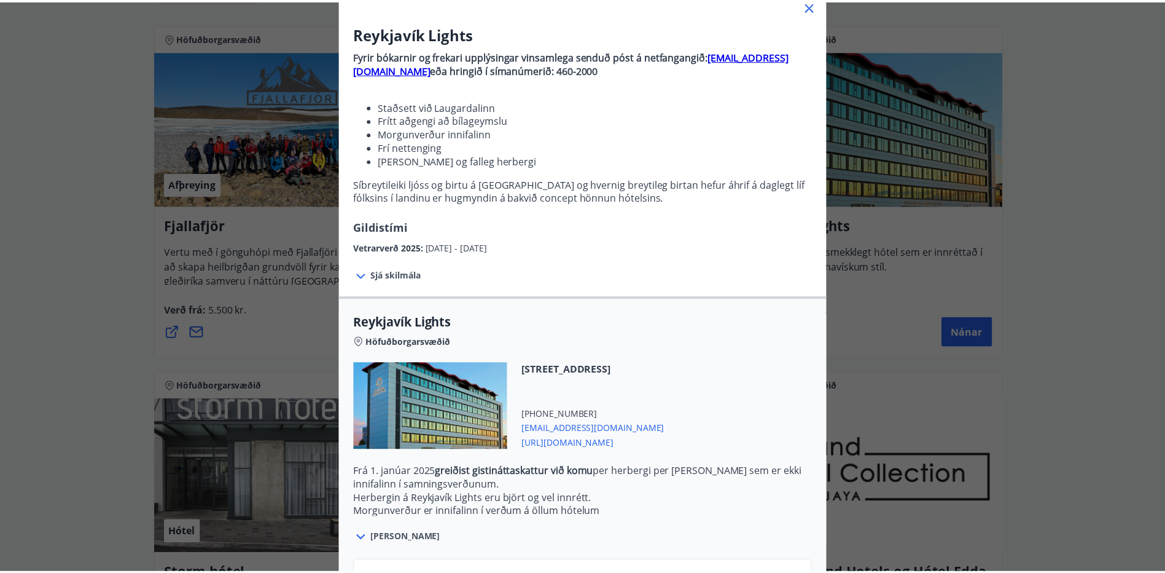
scroll to position [0, 0]
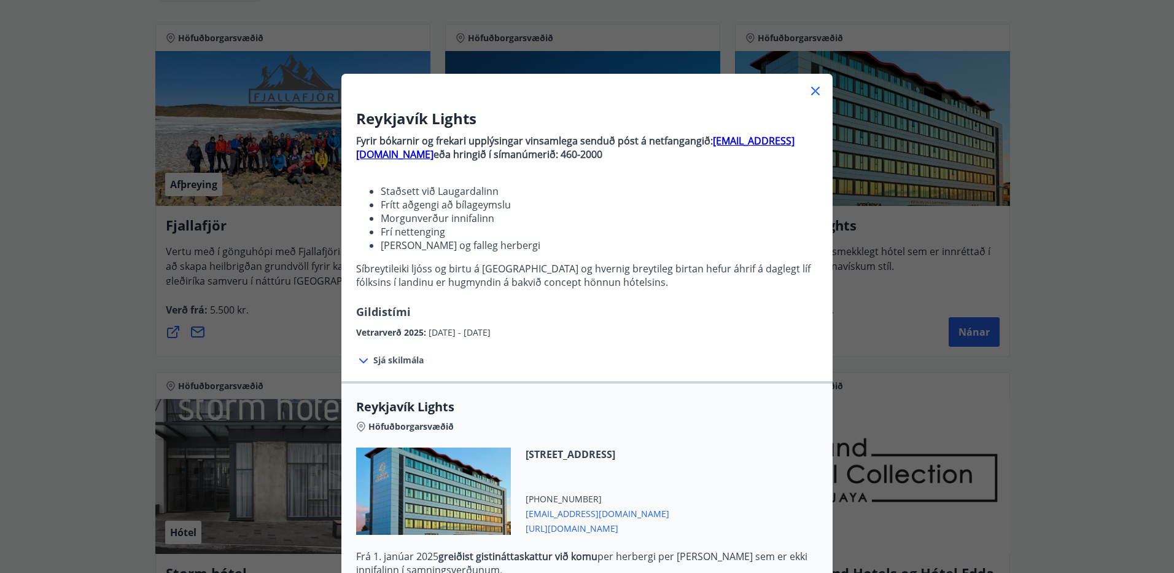
click at [136, 200] on div "Reykjavík Lights Fyrir bókarnir og frekari upplýsingar vinsamlega senduð póst á…" at bounding box center [587, 286] width 1174 height 573
